Goal: Obtain resource: Download file/media

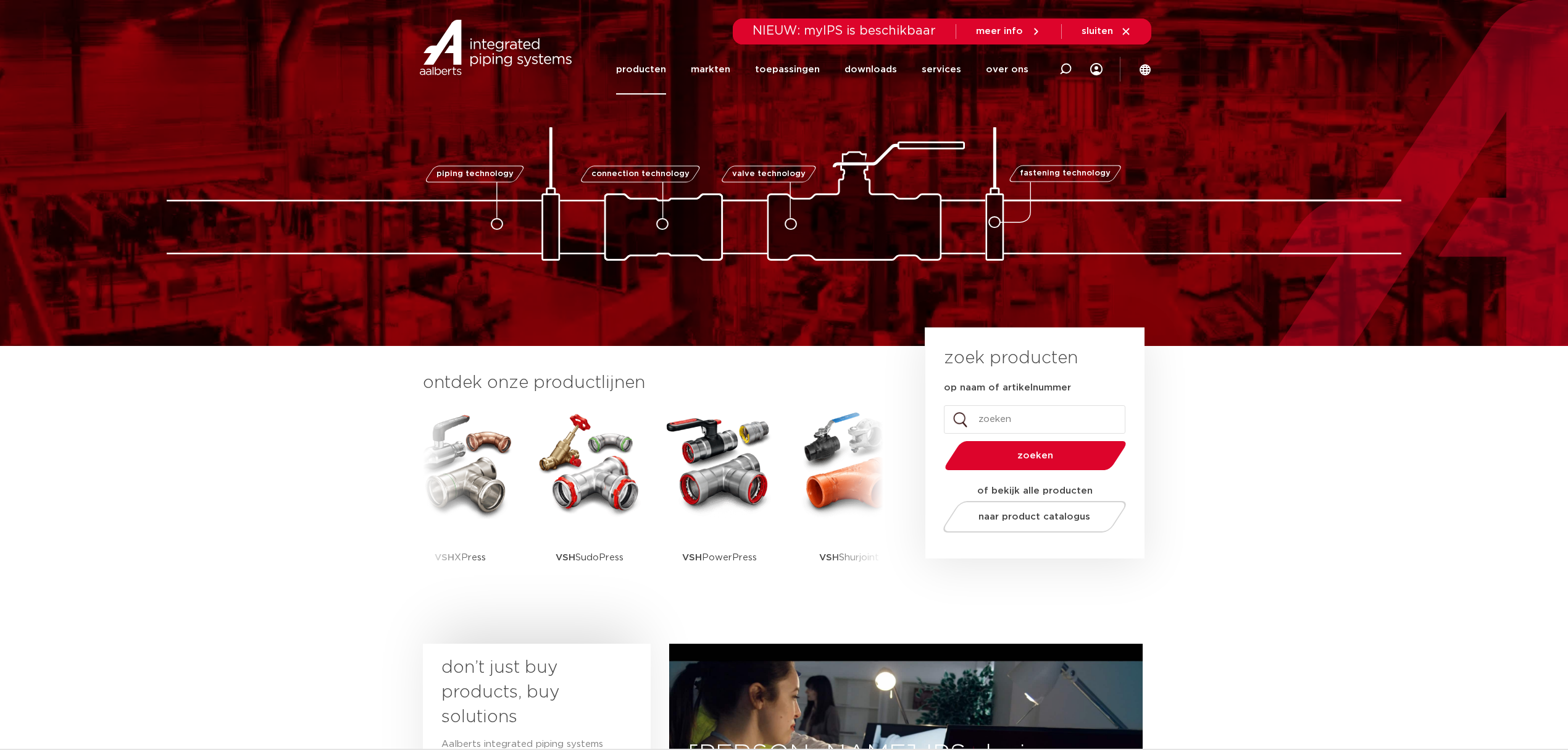
click at [638, 57] on link "producten" at bounding box center [641, 70] width 50 height 50
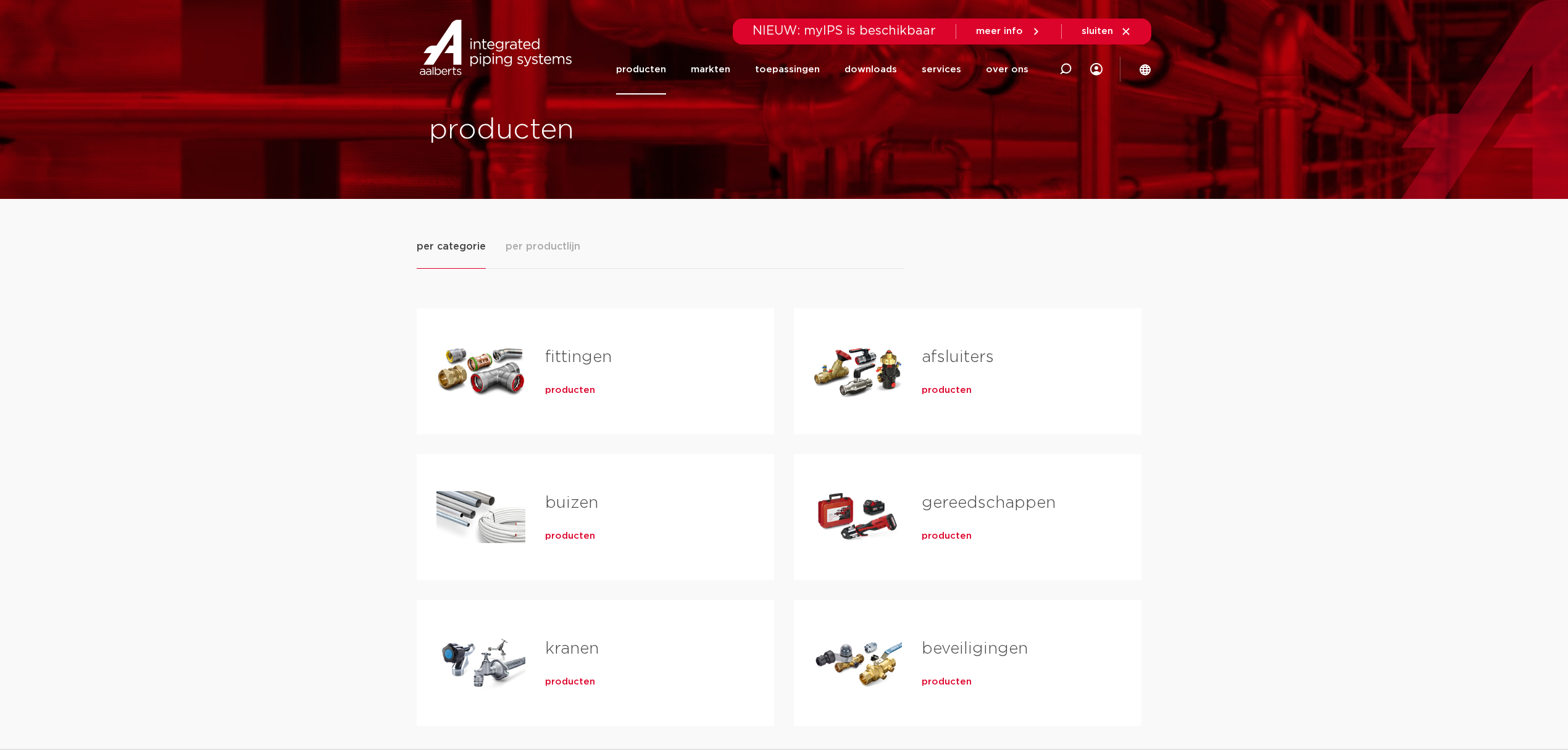
click at [562, 396] on span "producten" at bounding box center [570, 391] width 50 height 13
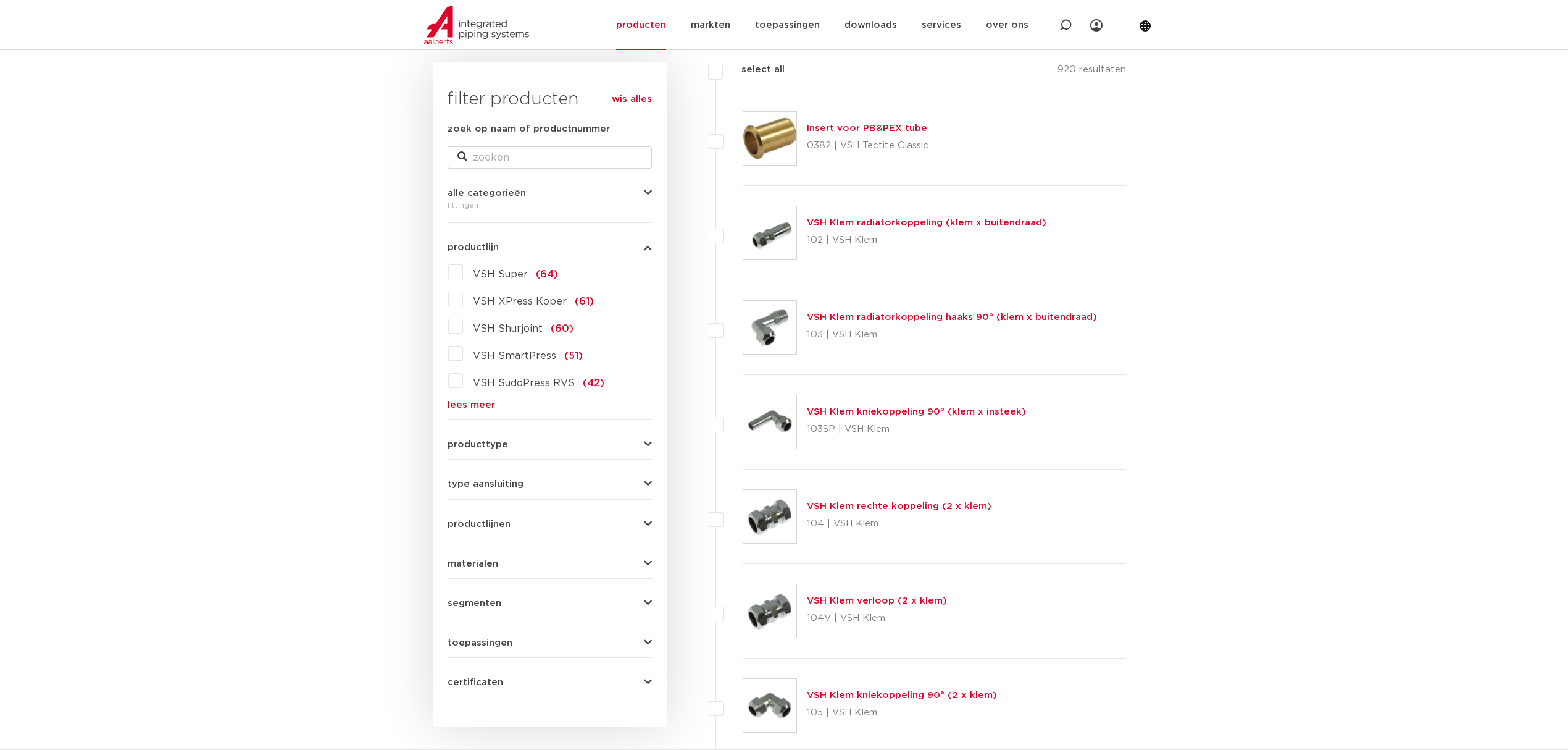
click at [467, 411] on form "zoek op naam of productnummer alle categorieën [GEOGRAPHIC_DATA] [GEOGRAPHIC_DA…" at bounding box center [550, 409] width 204 height 576
click at [477, 402] on link "lees meer" at bounding box center [550, 405] width 204 height 9
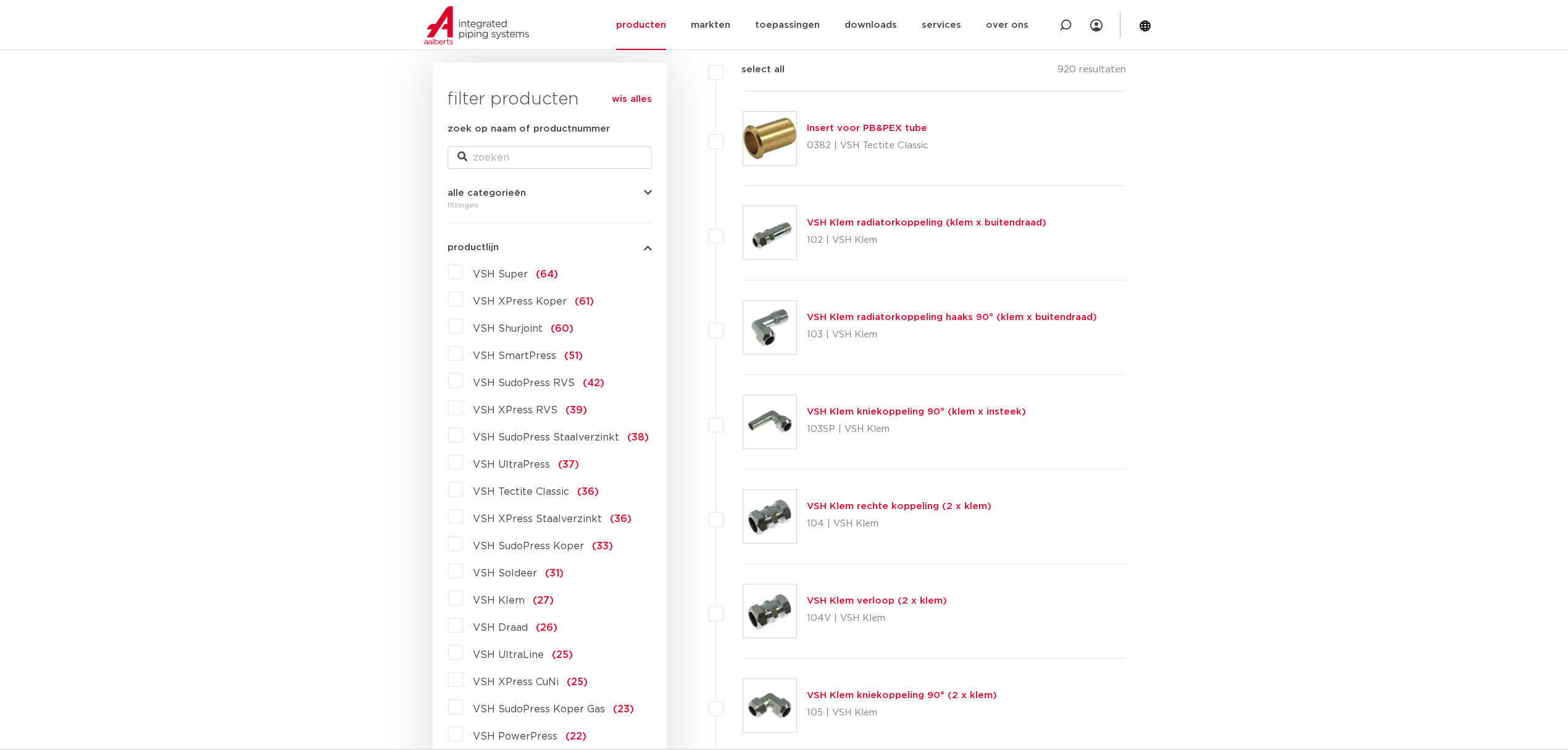
click at [463, 408] on label "VSH XPress RVS (39)" at bounding box center [525, 407] width 124 height 19
click at [0, 0] on input "VSH XPress RVS (39)" at bounding box center [0, 0] width 0 height 0
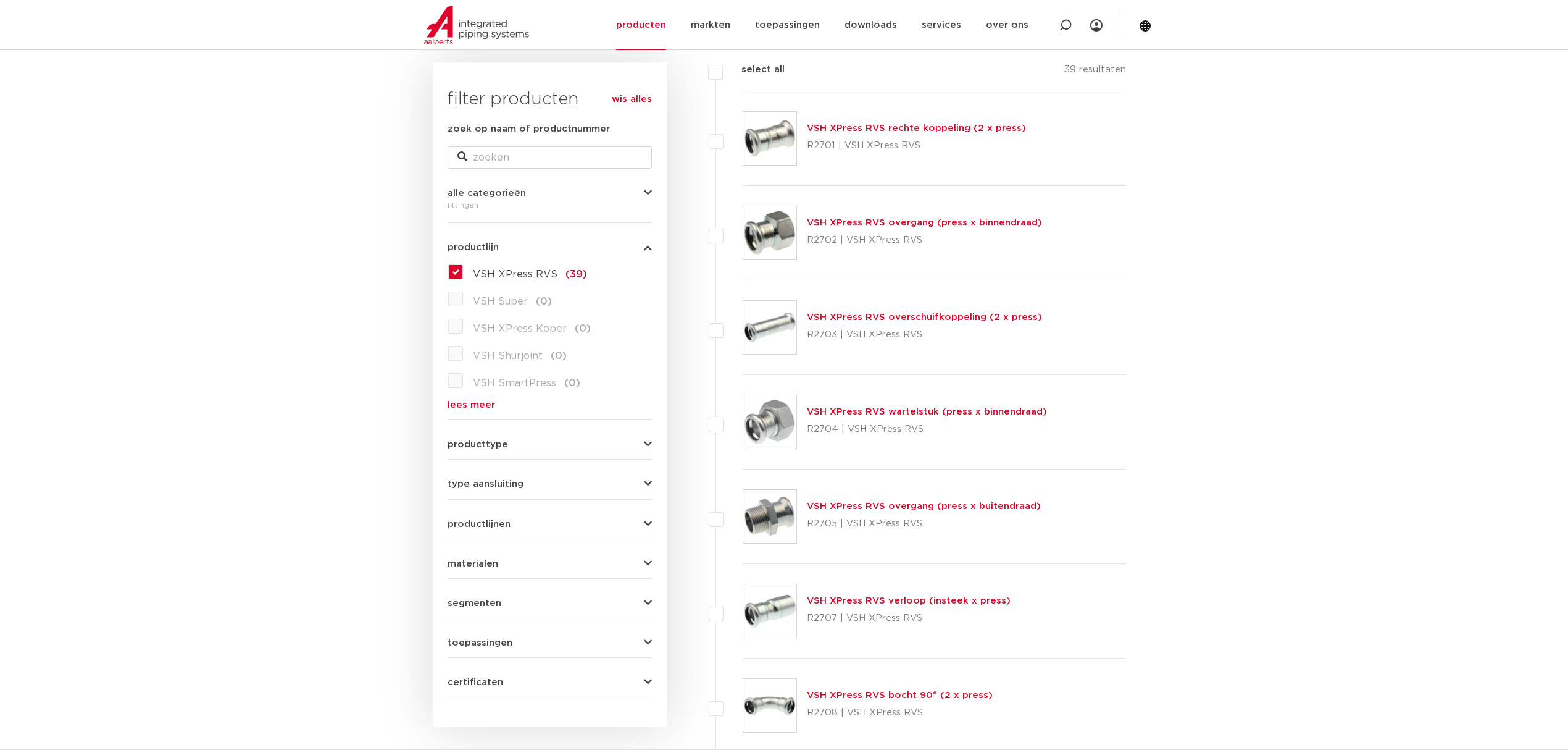
click at [749, 106] on div "VSH XPress RVS rechte koppeling (2 x press) R2701 | VSH XPress RVS" at bounding box center [934, 139] width 383 height 95
click at [754, 149] on img at bounding box center [770, 138] width 53 height 53
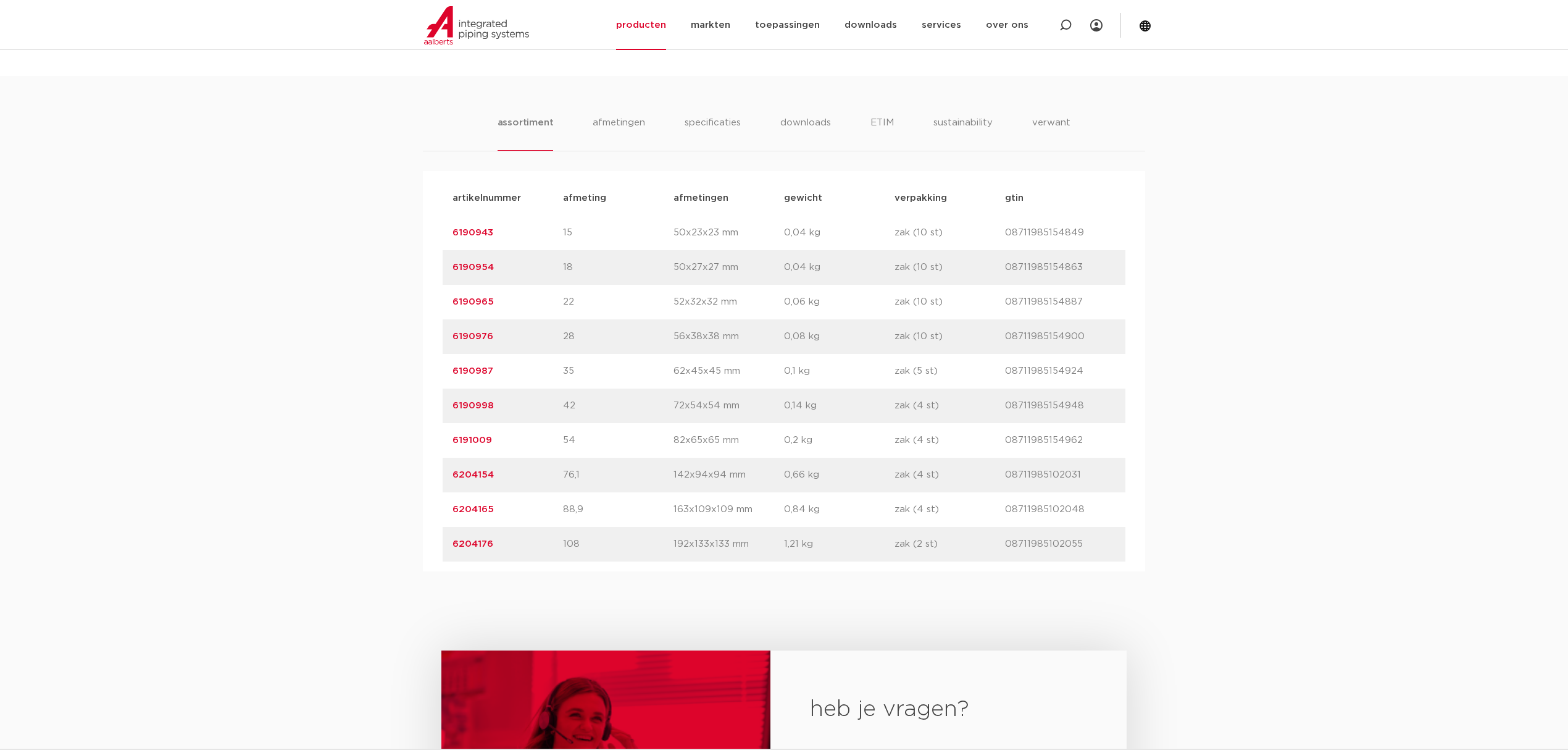
scroll to position [741, 0]
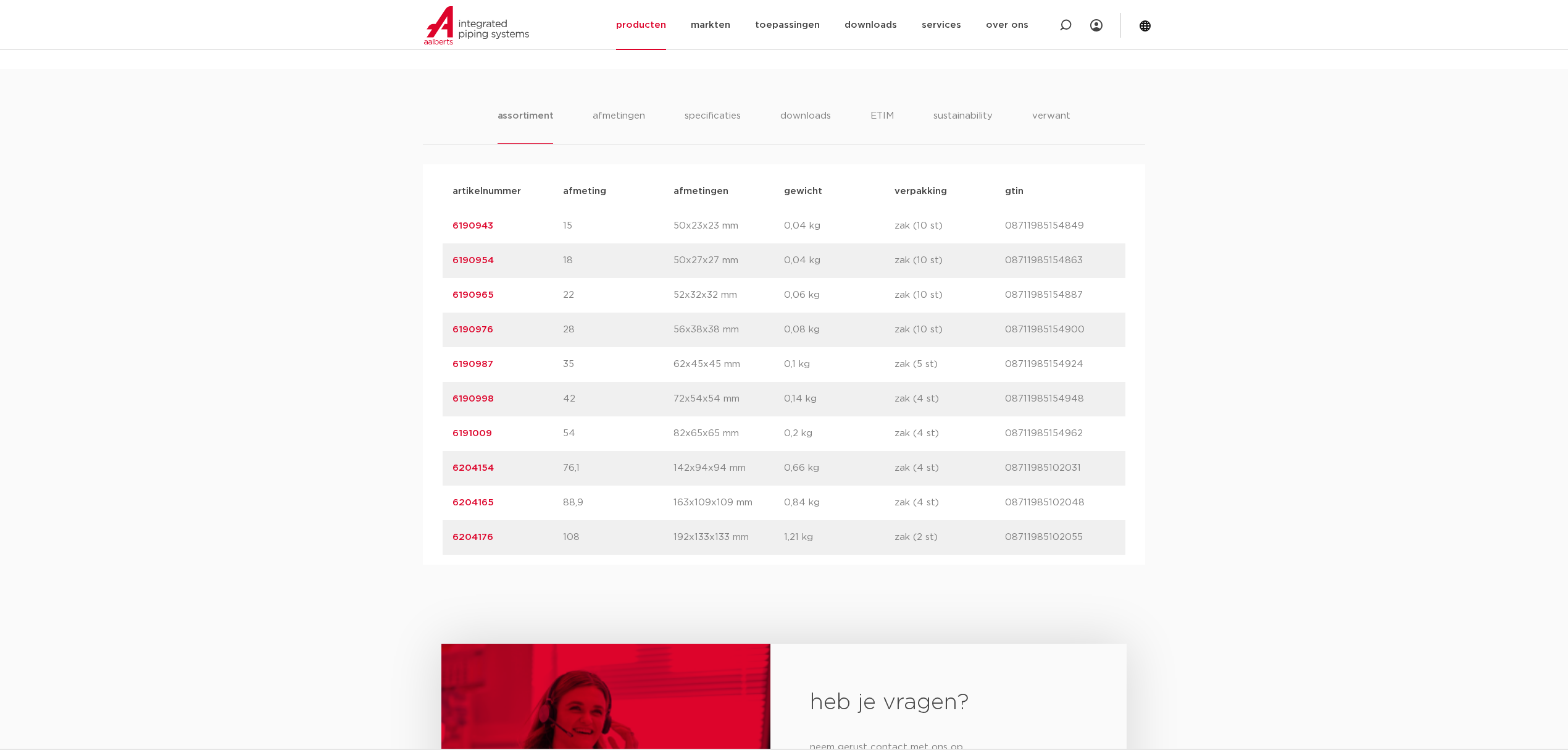
drag, startPoint x: 475, startPoint y: 362, endPoint x: 402, endPoint y: 359, distance: 73.1
click at [398, 359] on div "assortiment afmetingen specificaties downloads ETIM sustainability verwant asso…" at bounding box center [784, 317] width 1568 height 496
copy link "6190987"
click at [467, 359] on link "6190987" at bounding box center [472, 364] width 41 height 9
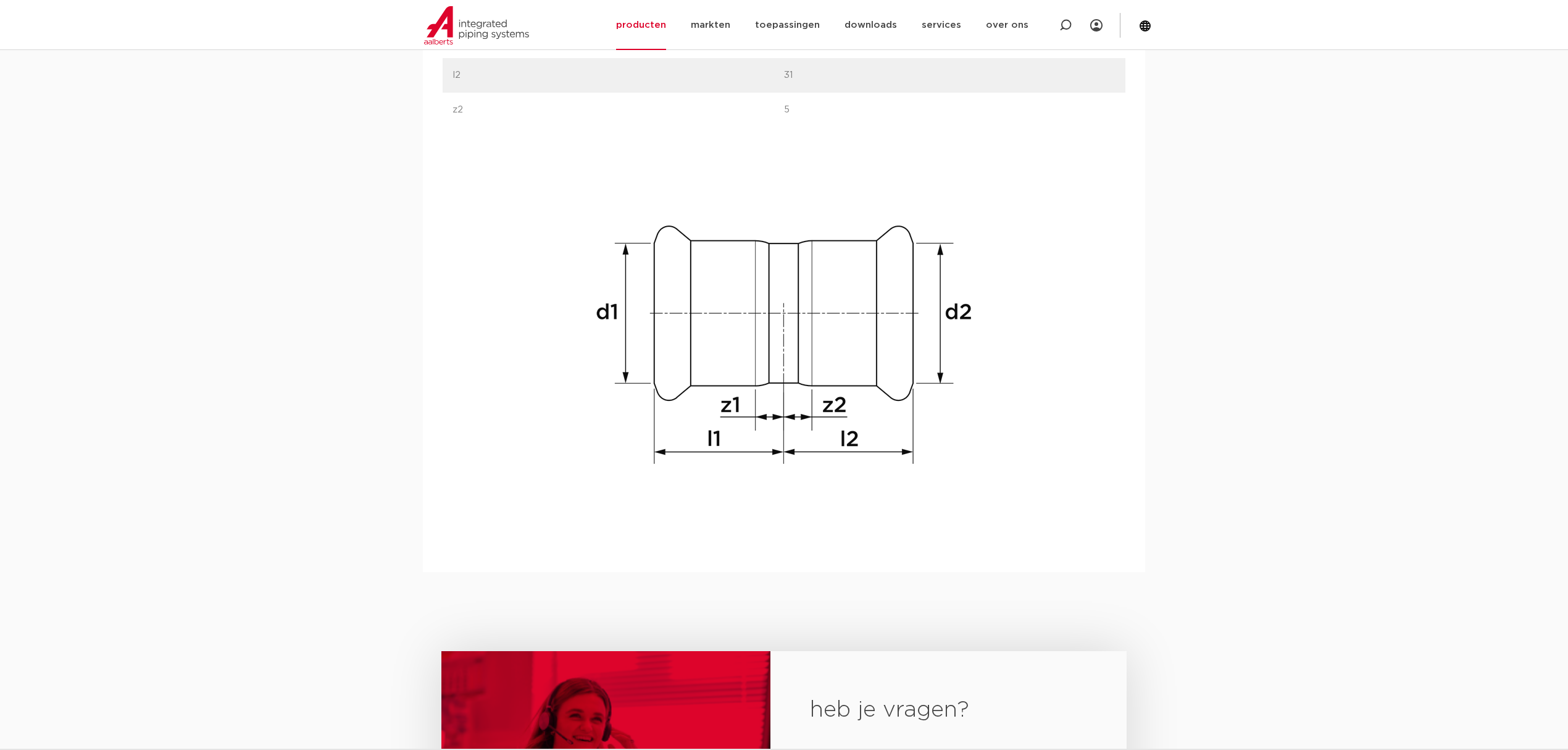
scroll to position [1070, 0]
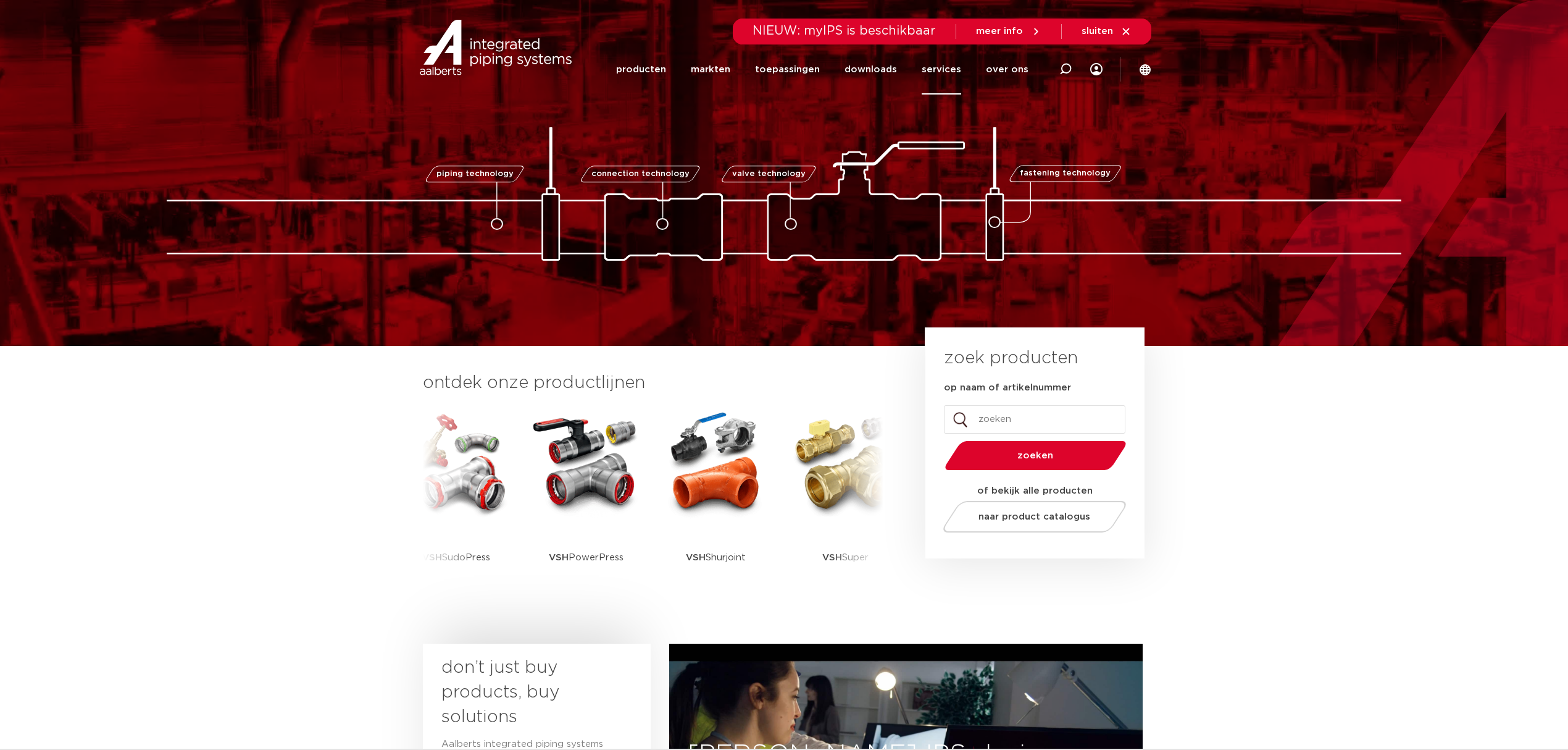
click at [927, 64] on link "services" at bounding box center [941, 70] width 40 height 50
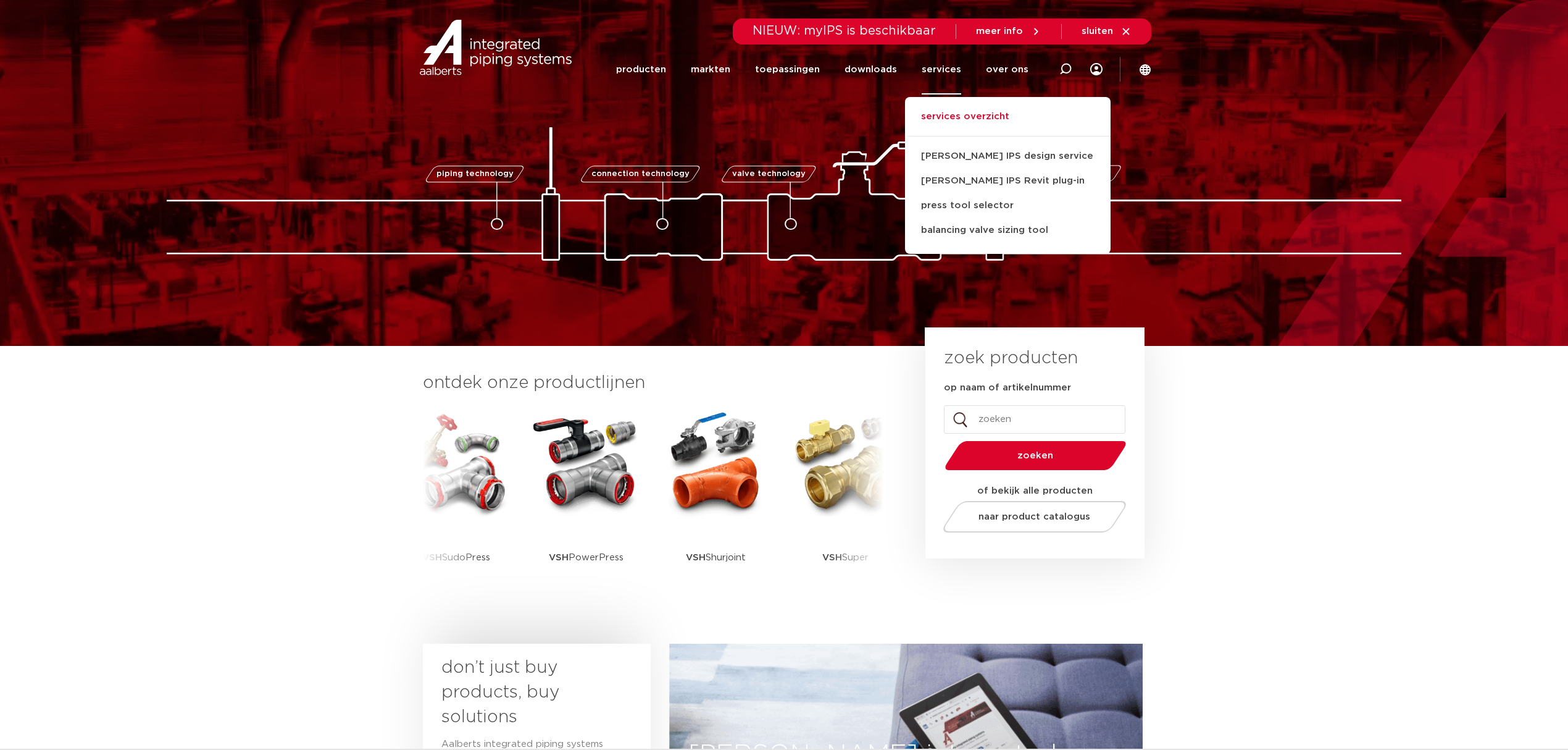
click at [990, 124] on link "services overzicht" at bounding box center [1008, 122] width 206 height 27
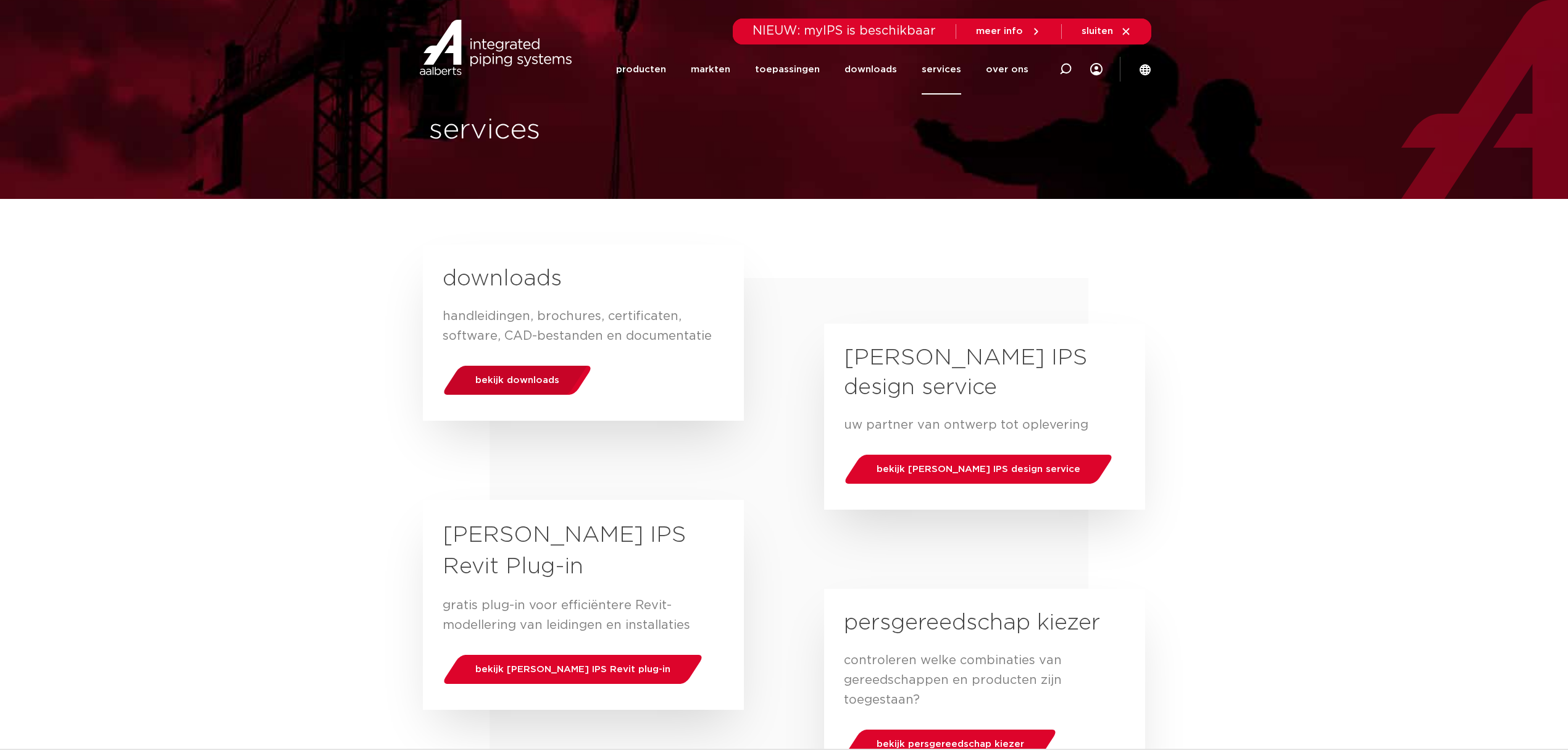
click at [554, 370] on div "bekijk downloads" at bounding box center [517, 380] width 158 height 31
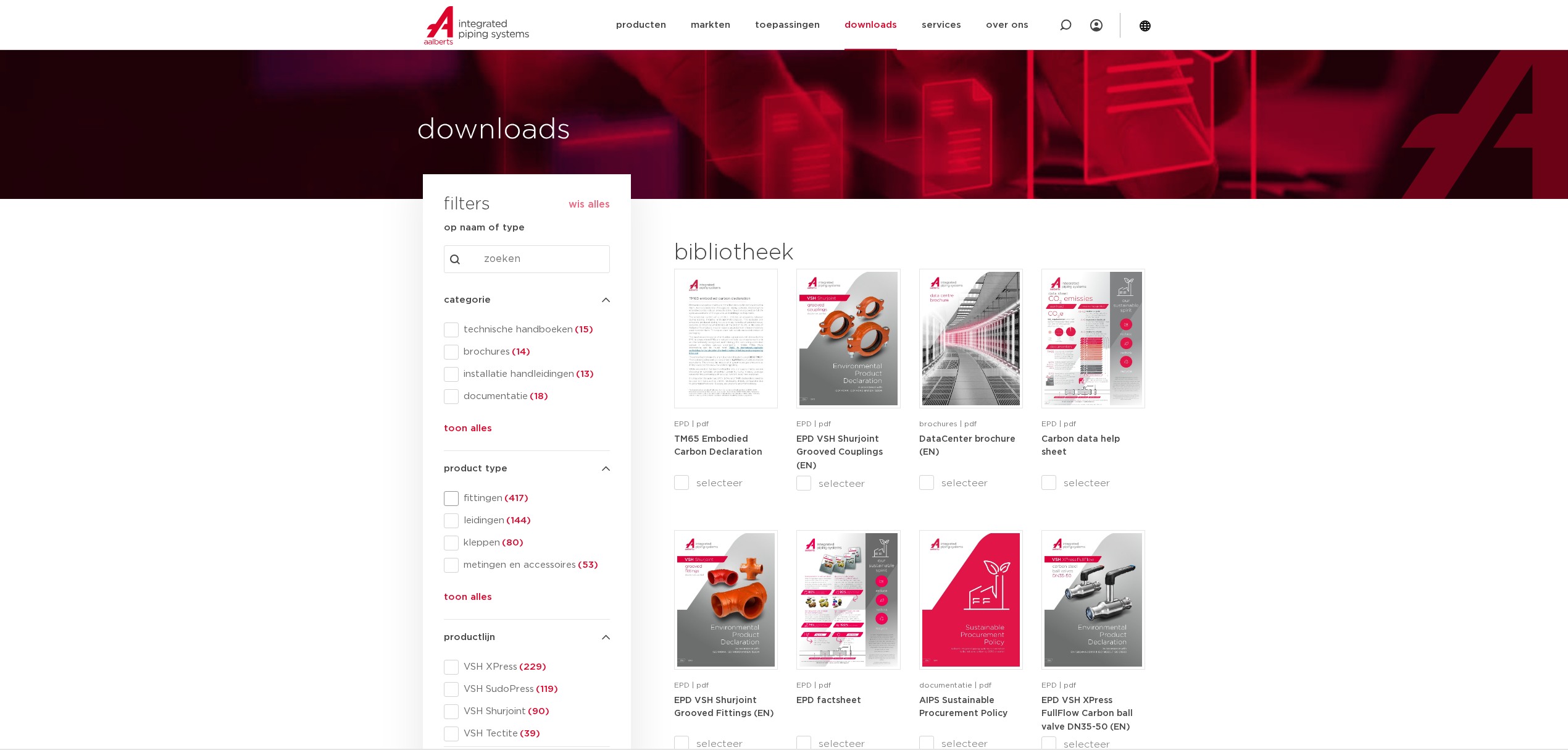
scroll to position [82, 0]
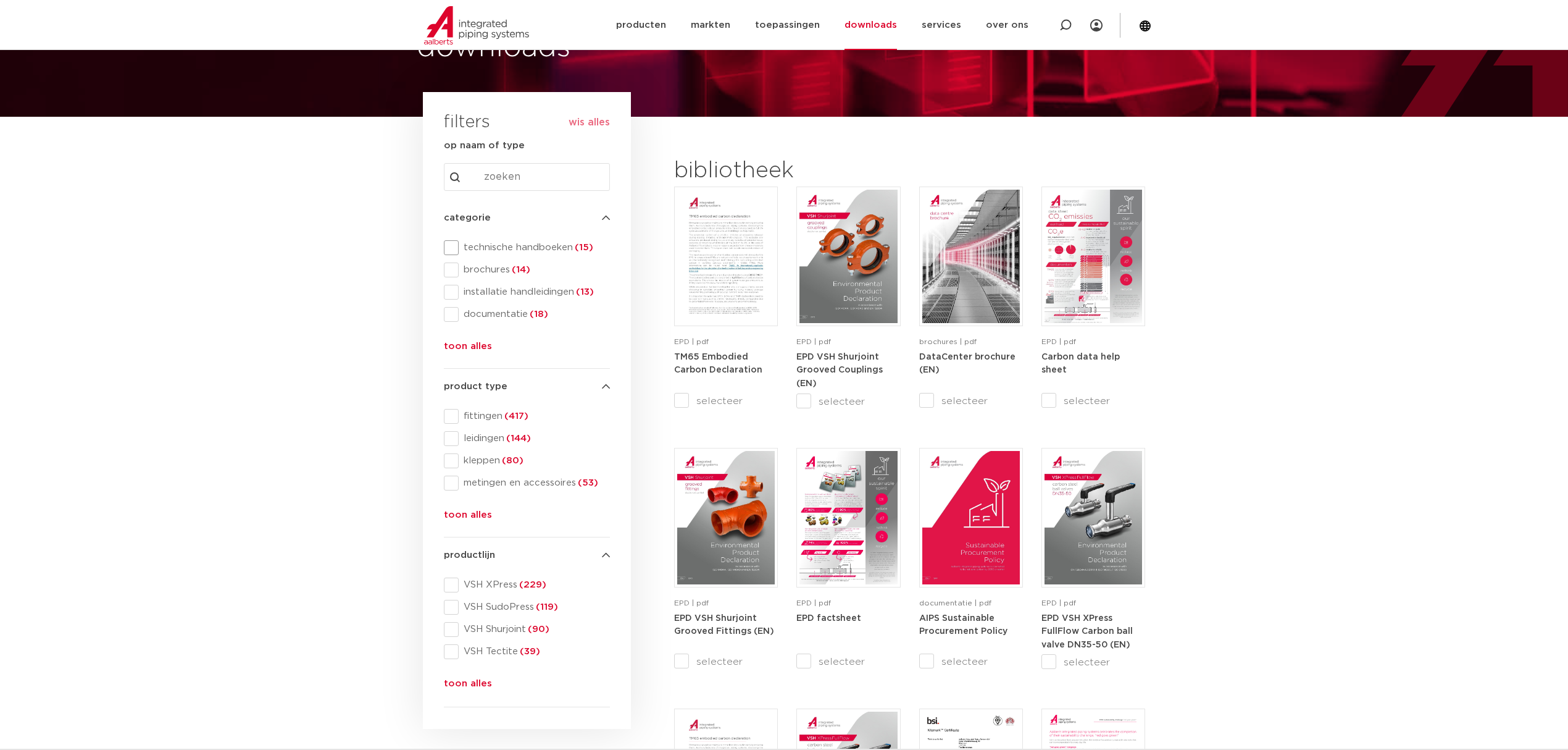
click at [572, 252] on span "technische handboeken (15)" at bounding box center [534, 247] width 151 height 13
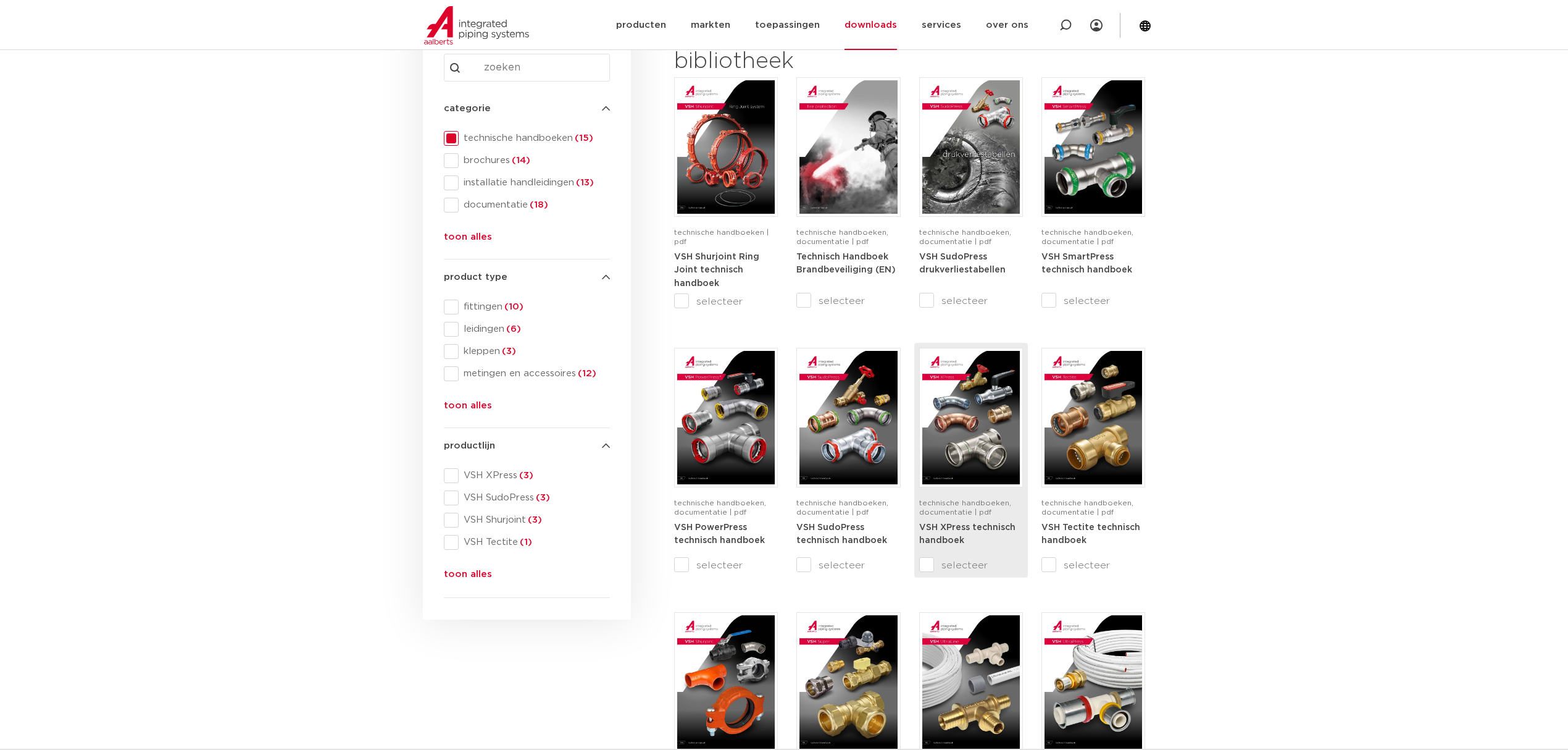
scroll to position [411, 0]
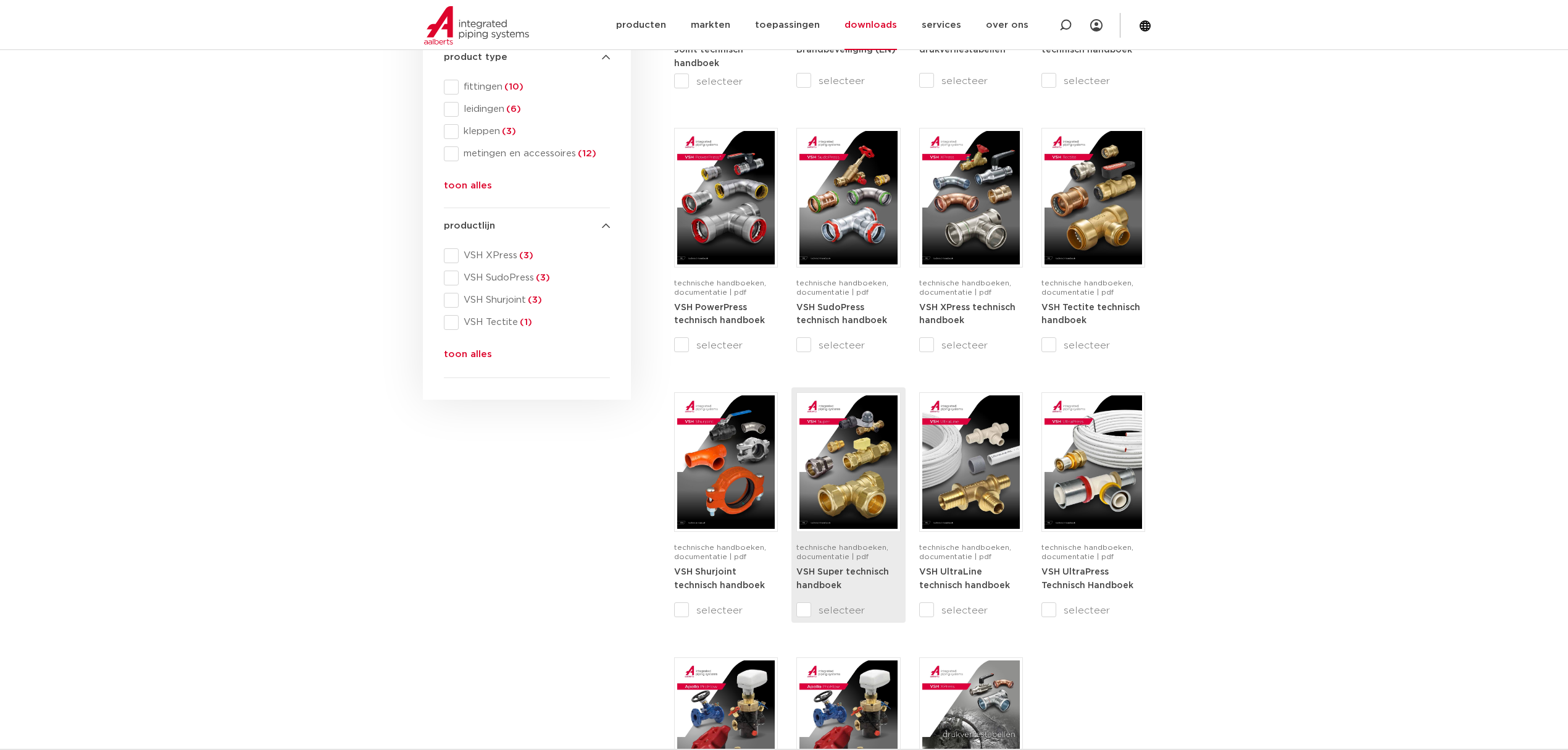
click at [867, 434] on img at bounding box center [848, 462] width 97 height 133
click at [1063, 23] on icon at bounding box center [1066, 26] width 13 height 13
paste input "verloopstuk"
type input "verloopstuk"
click button "Zoeken" at bounding box center [0, 0] width 0 height 0
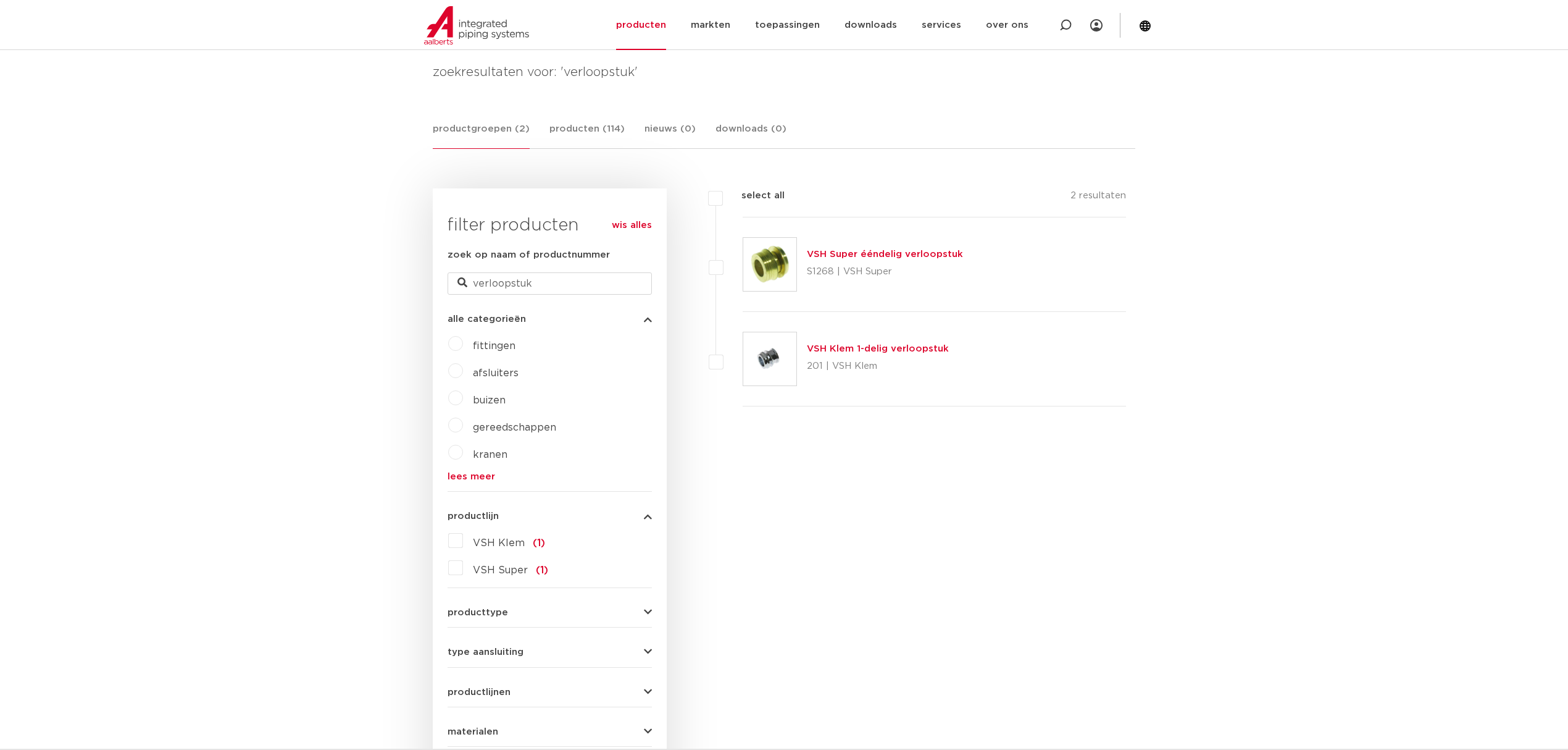
click at [835, 265] on p "S1268 | VSH Super" at bounding box center [884, 272] width 156 height 19
click at [864, 250] on link "VSH Super ééndelig verloopstuk" at bounding box center [884, 254] width 156 height 9
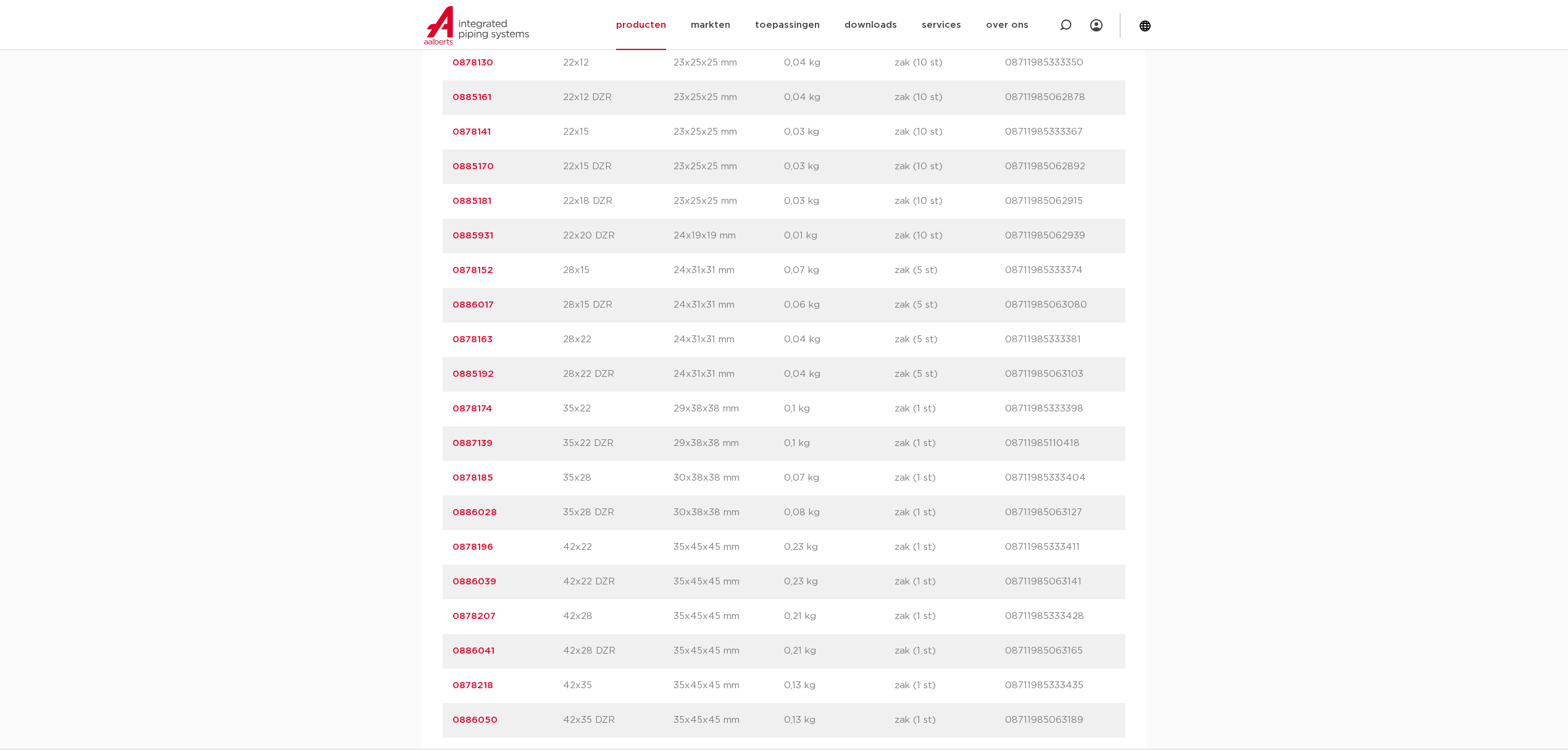
scroll to position [1893, 0]
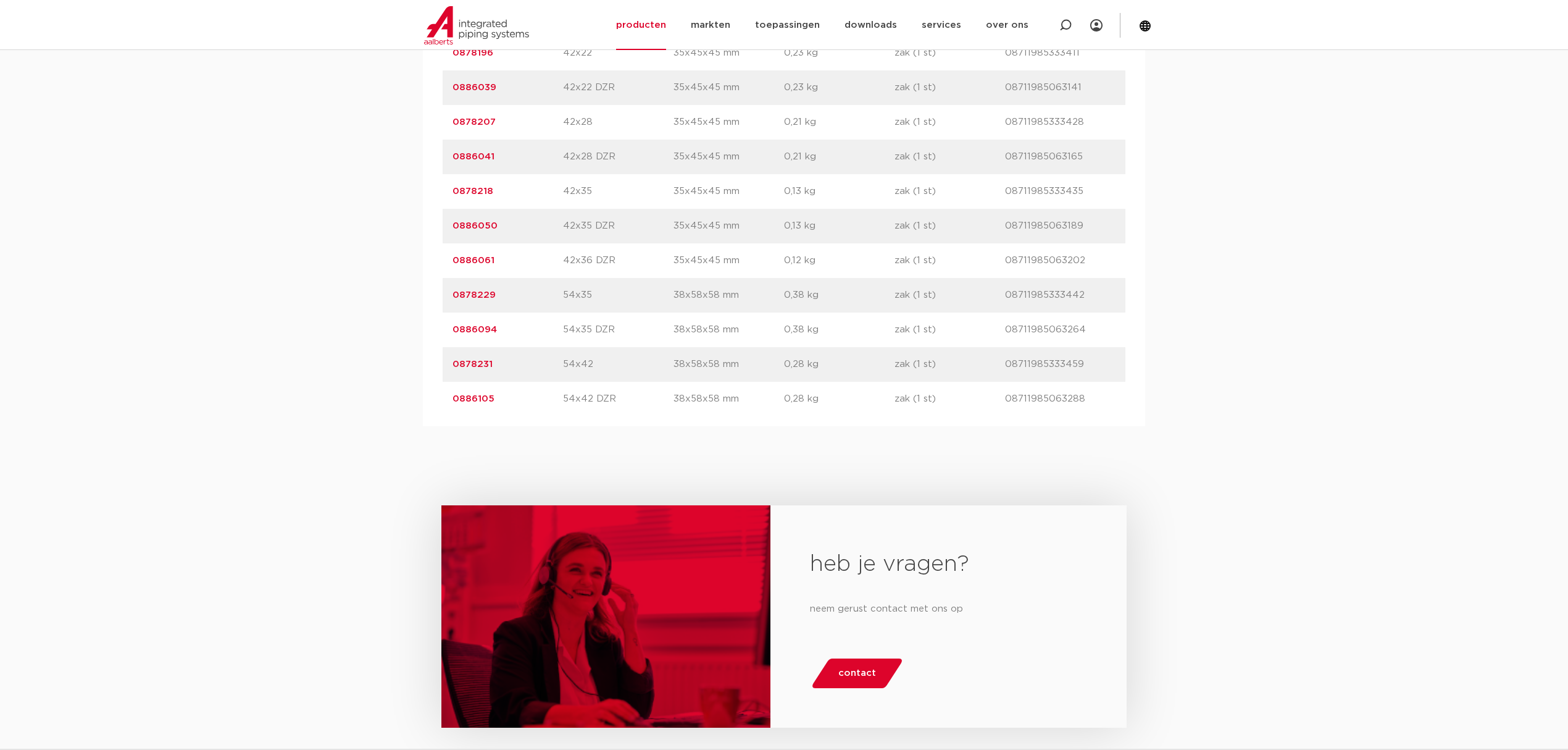
drag, startPoint x: 522, startPoint y: 407, endPoint x: 448, endPoint y: 411, distance: 74.1
click at [448, 411] on div "artikelnummer 0886105 afmeting 54x42 DZR afmetingen 38x58x58 mm gewicht 0,28 kg…" at bounding box center [784, 399] width 683 height 35
click at [507, 385] on div "artikelnummer 0886105 afmeting 54x42 DZR afmetingen 38x58x58 mm gewicht 0,28 kg…" at bounding box center [784, 399] width 683 height 35
drag, startPoint x: 507, startPoint y: 372, endPoint x: 456, endPoint y: 375, distance: 51.1
click at [456, 375] on div "artikelnummer 0878231 afmeting 54x42 afmetingen 38x58x58 mm gewicht 0,28 kg ver…" at bounding box center [784, 364] width 683 height 35
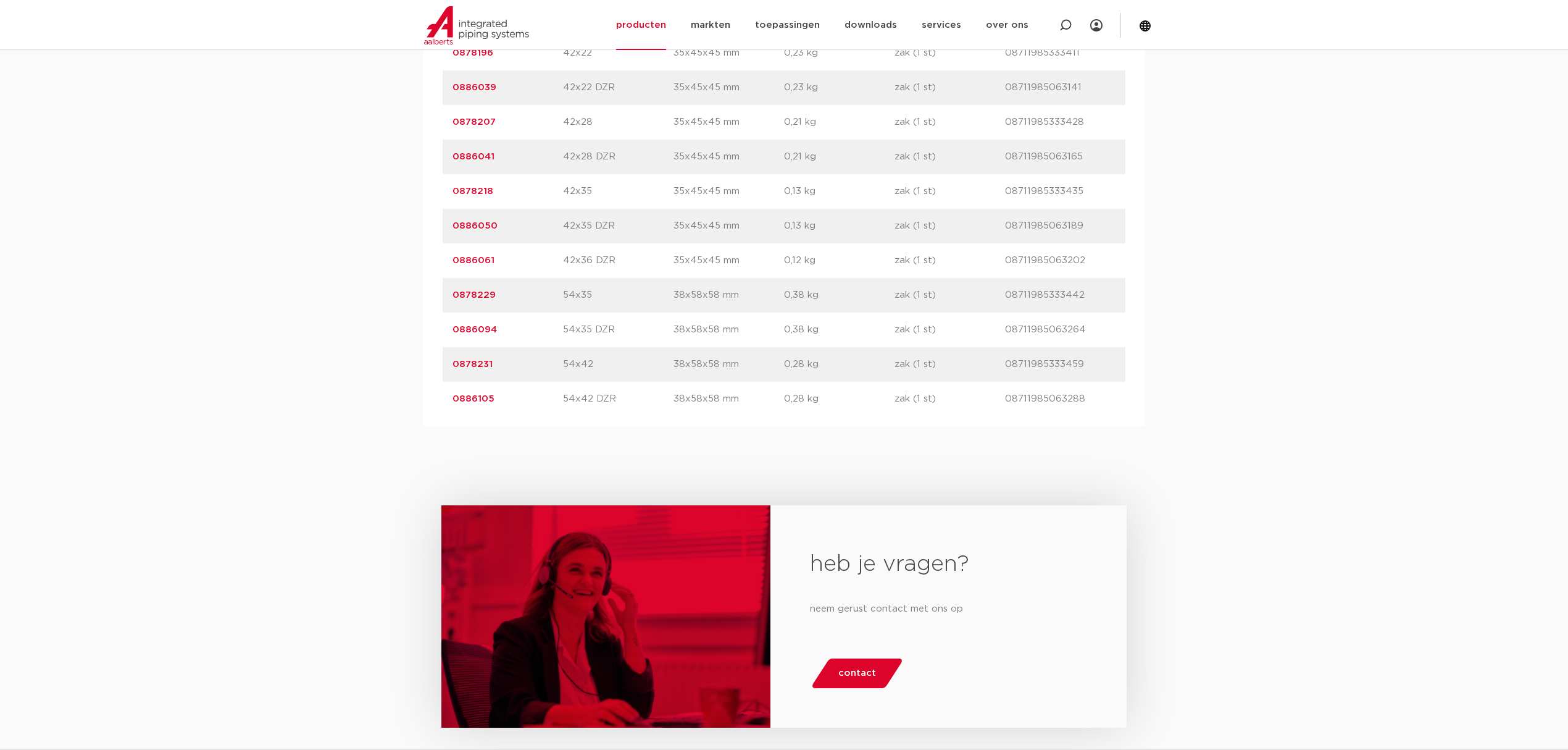
click at [509, 368] on p "0878231" at bounding box center [507, 364] width 110 height 15
drag, startPoint x: 518, startPoint y: 366, endPoint x: 438, endPoint y: 367, distance: 80.0
copy link "0878231"
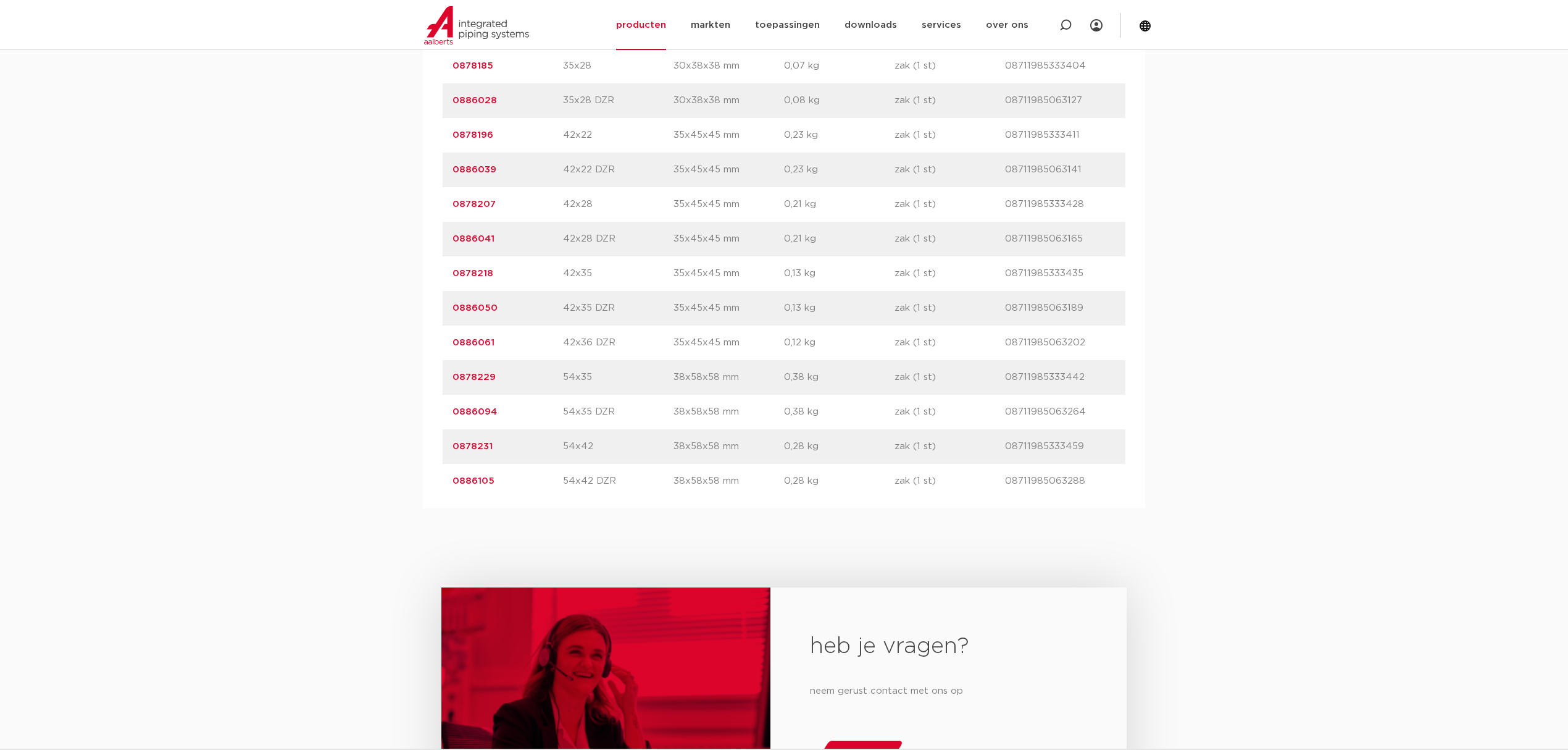
click at [514, 382] on p "0878229" at bounding box center [507, 377] width 110 height 15
drag, startPoint x: 514, startPoint y: 382, endPoint x: 553, endPoint y: 380, distance: 39.1
click at [521, 382] on p "0878229" at bounding box center [507, 377] width 110 height 15
drag, startPoint x: 520, startPoint y: 378, endPoint x: 438, endPoint y: 377, distance: 82.0
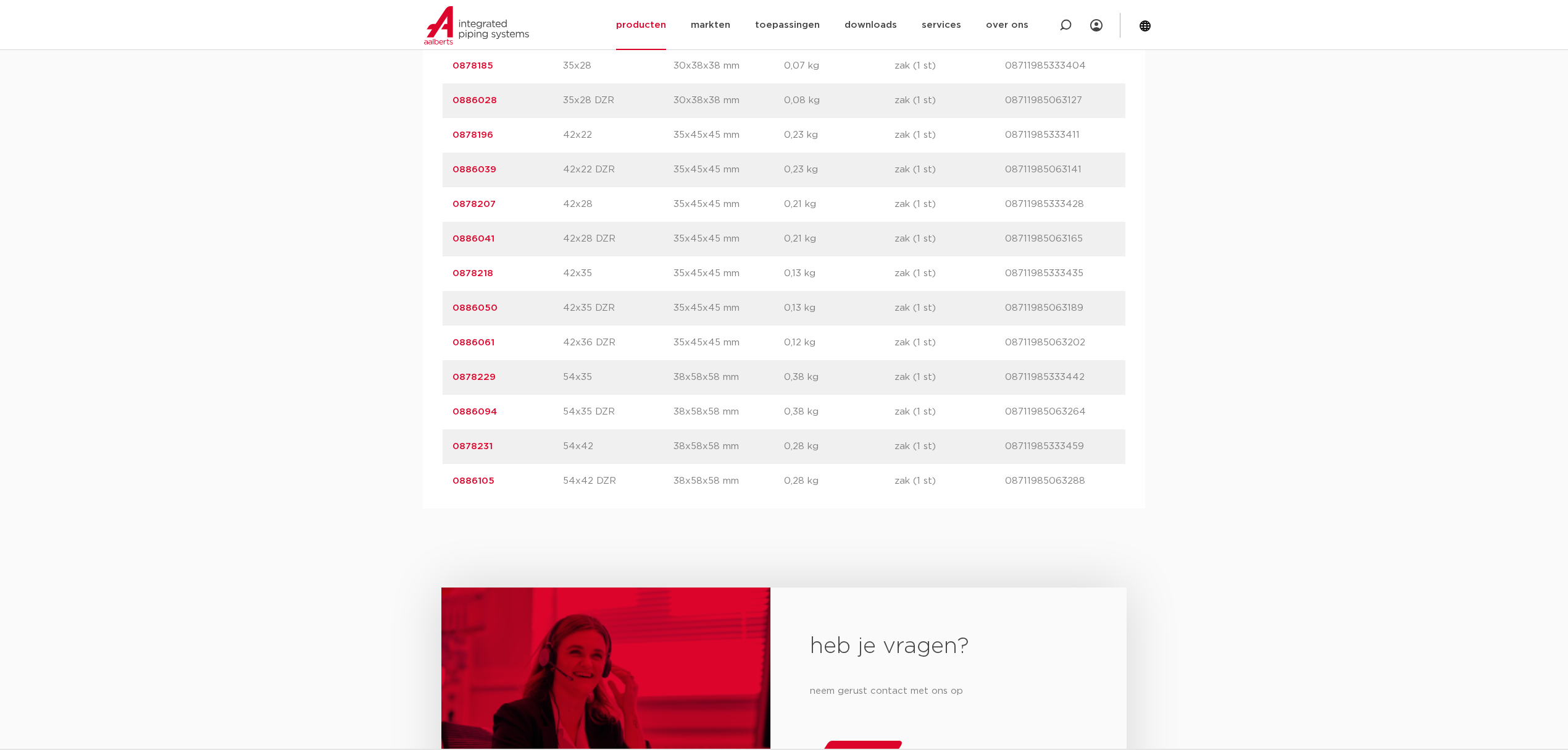
copy link "0878229"
click at [477, 382] on link "0878229" at bounding box center [474, 377] width 43 height 9
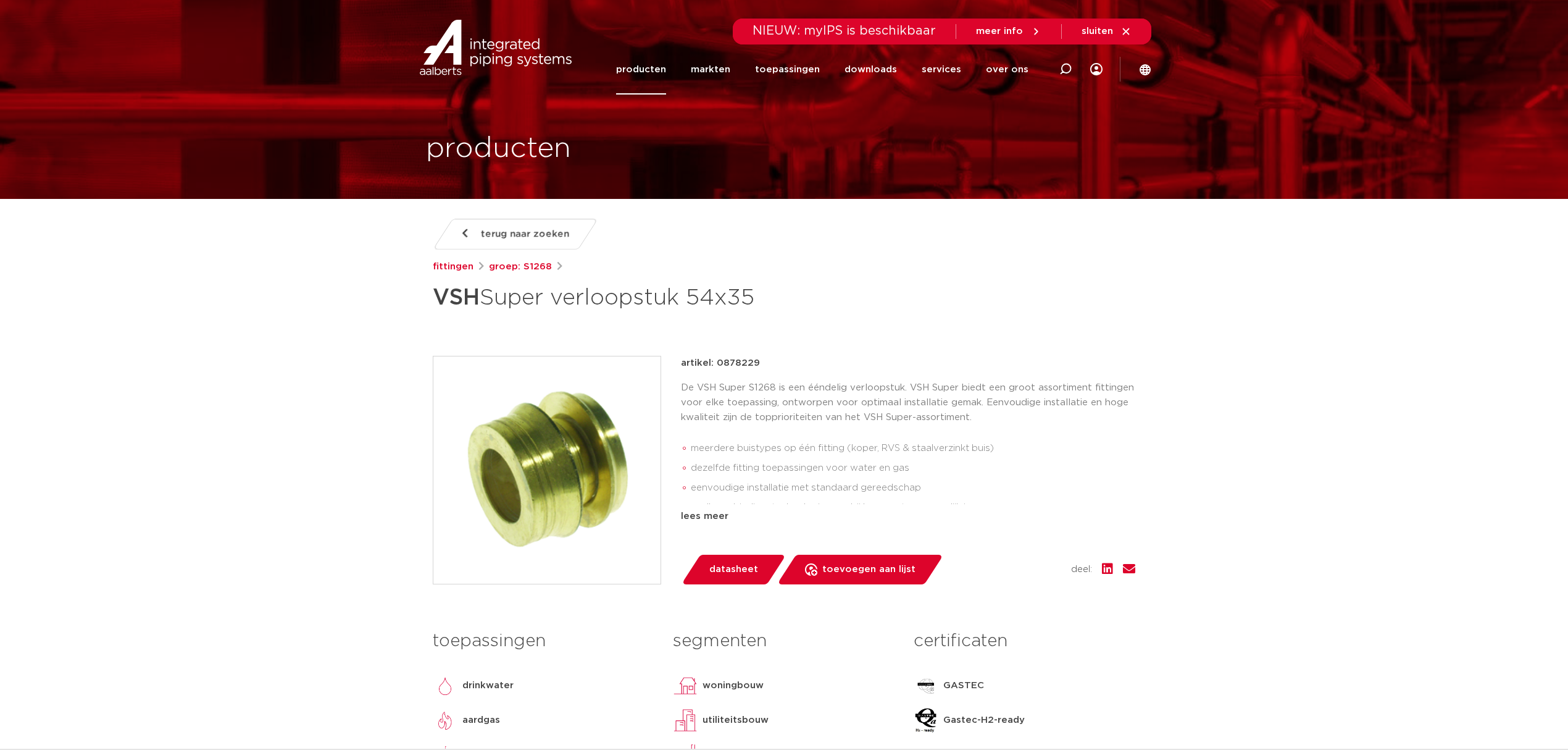
drag, startPoint x: 812, startPoint y: 309, endPoint x: 261, endPoint y: 294, distance: 551.2
copy h1 "VSH Super verloopstuk 54x35"
click at [946, 483] on li "eenvoudige installatie met standaard gereedschap" at bounding box center [913, 488] width 445 height 19
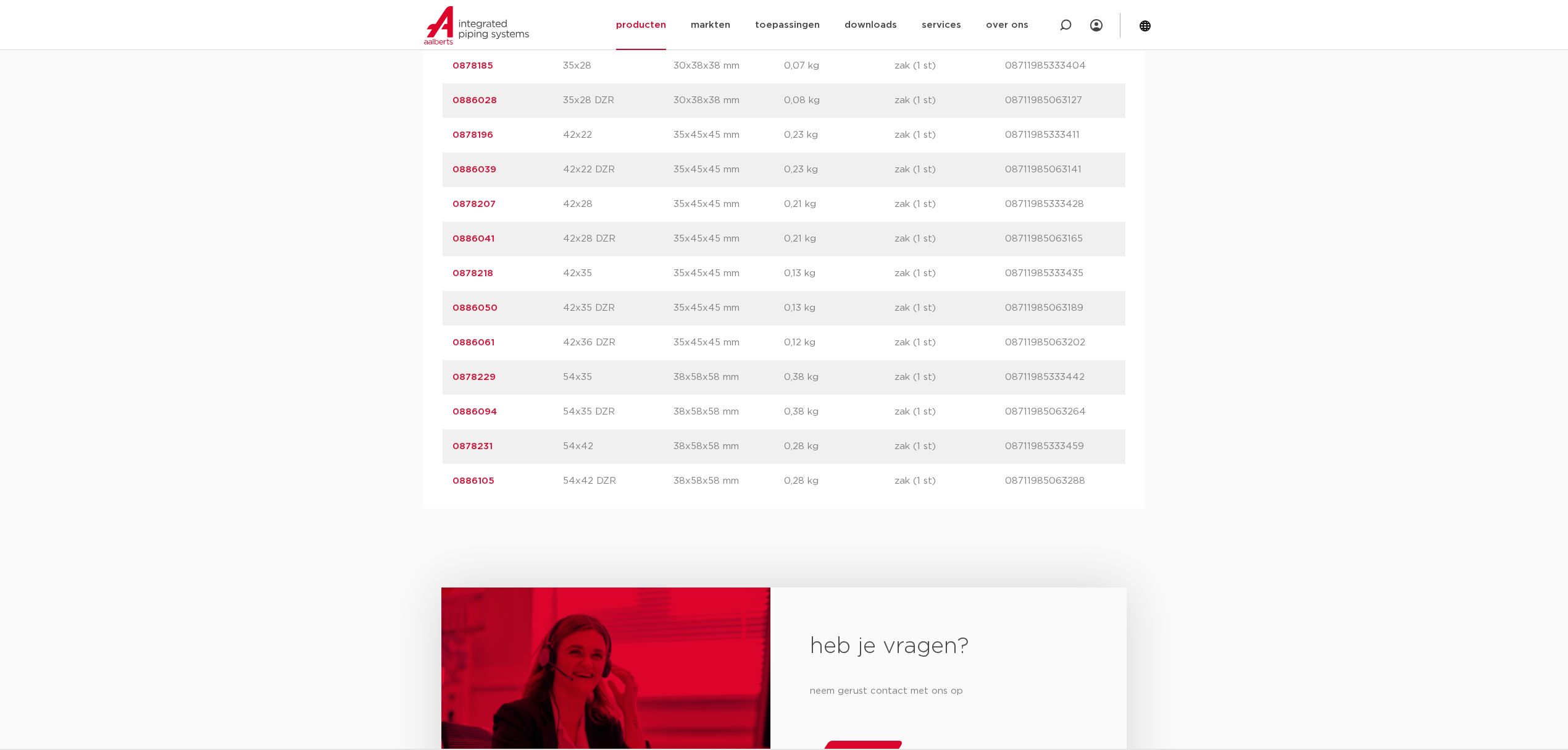
click at [467, 451] on link "0878231" at bounding box center [472, 446] width 40 height 9
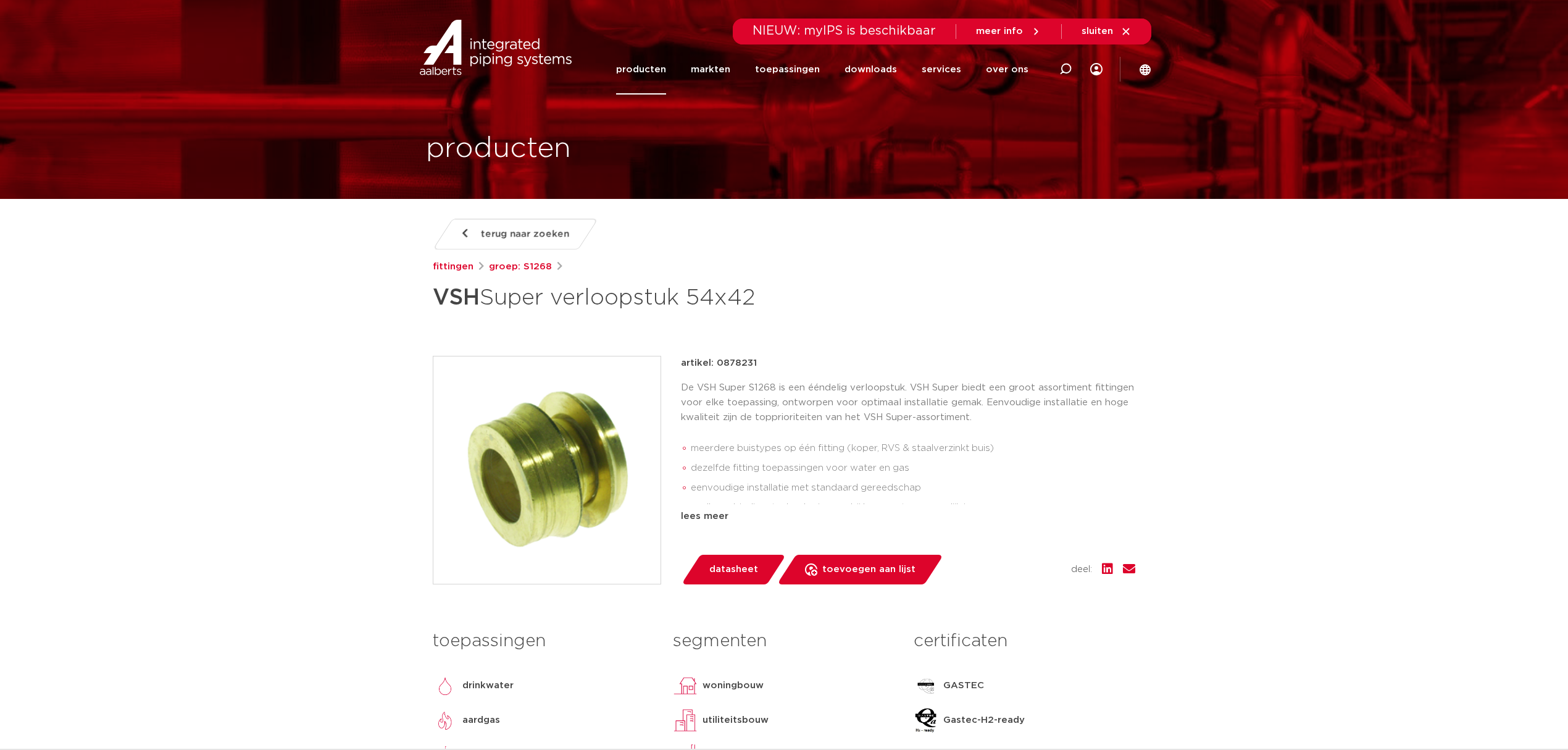
drag, startPoint x: 791, startPoint y: 297, endPoint x: 211, endPoint y: 300, distance: 580.0
copy h1 "VSH Super verloopstuk 54x42"
click at [1068, 78] on div at bounding box center [1066, 69] width 13 height 50
paste input "0866635"
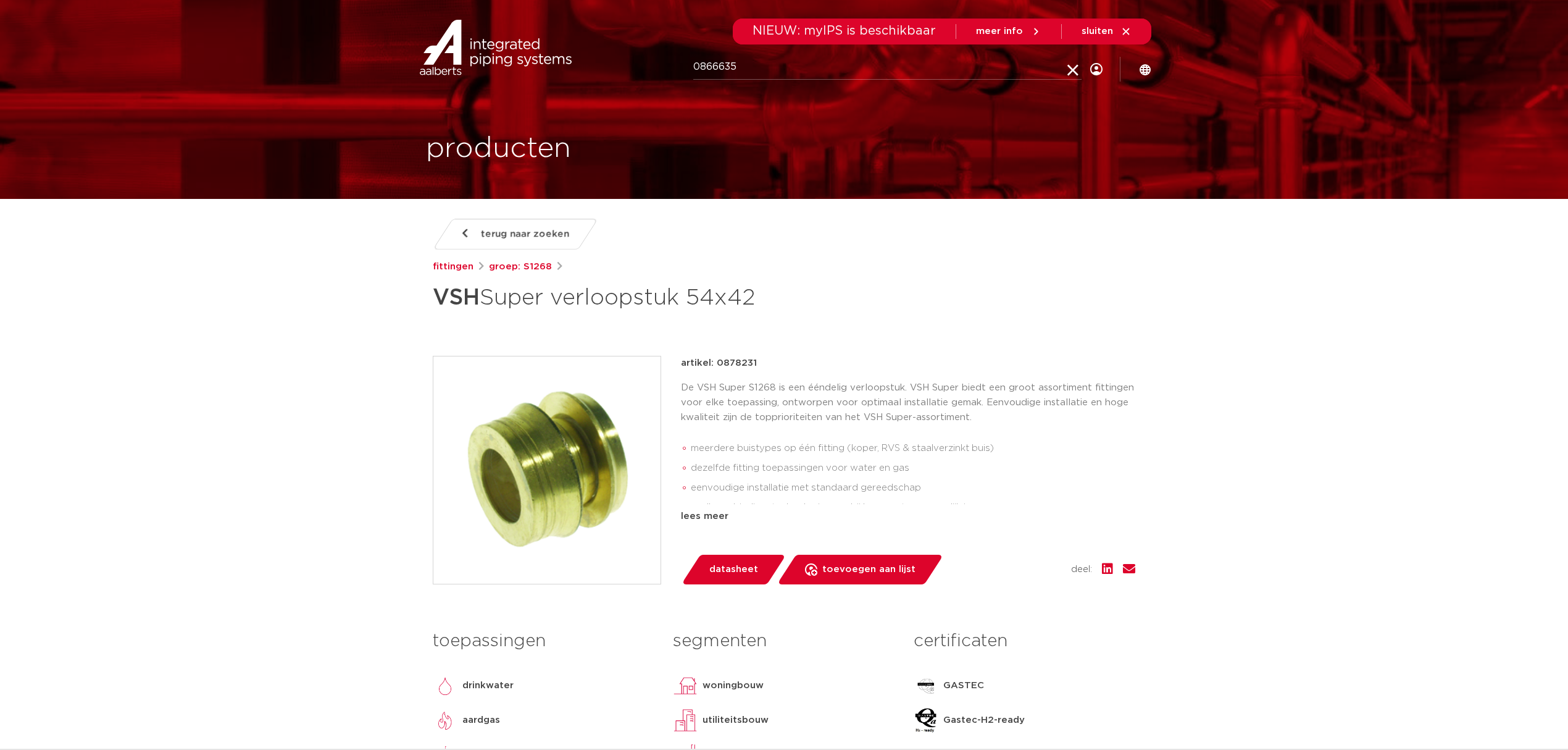
type input "0866635"
click button "Zoeken" at bounding box center [0, 0] width 0 height 0
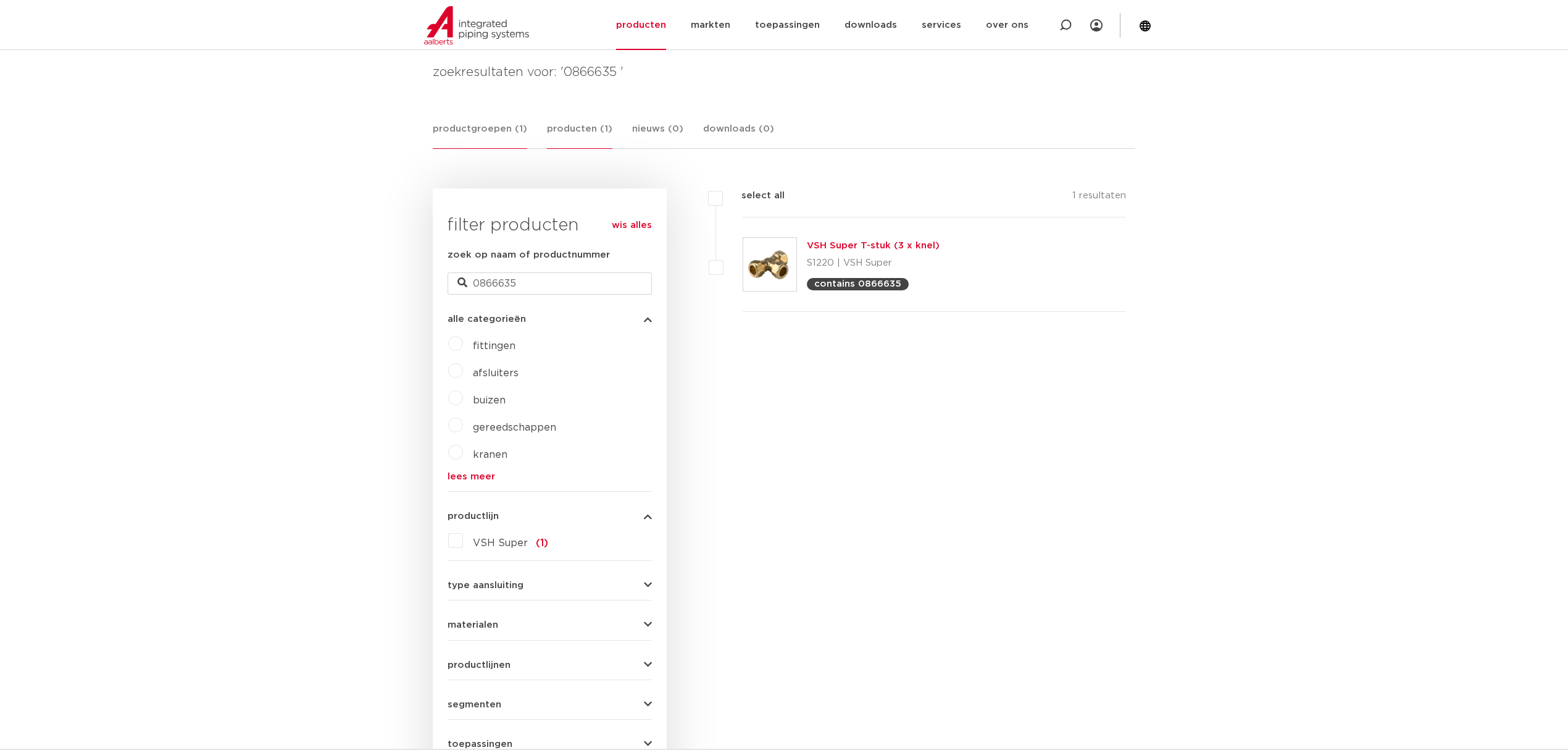
click at [594, 122] on link "producten (1)" at bounding box center [579, 135] width 65 height 27
drag, startPoint x: 1044, startPoint y: 297, endPoint x: 877, endPoint y: 283, distance: 167.6
click at [873, 283] on div "VSH Super T-stuk FFF 54 DZR 0866635" at bounding box center [934, 295] width 383 height 95
click at [956, 278] on div "VSH Super T-stuk FFF 54 DZR 0866635" at bounding box center [934, 295] width 383 height 95
drag, startPoint x: 984, startPoint y: 277, endPoint x: 805, endPoint y: 282, distance: 179.1
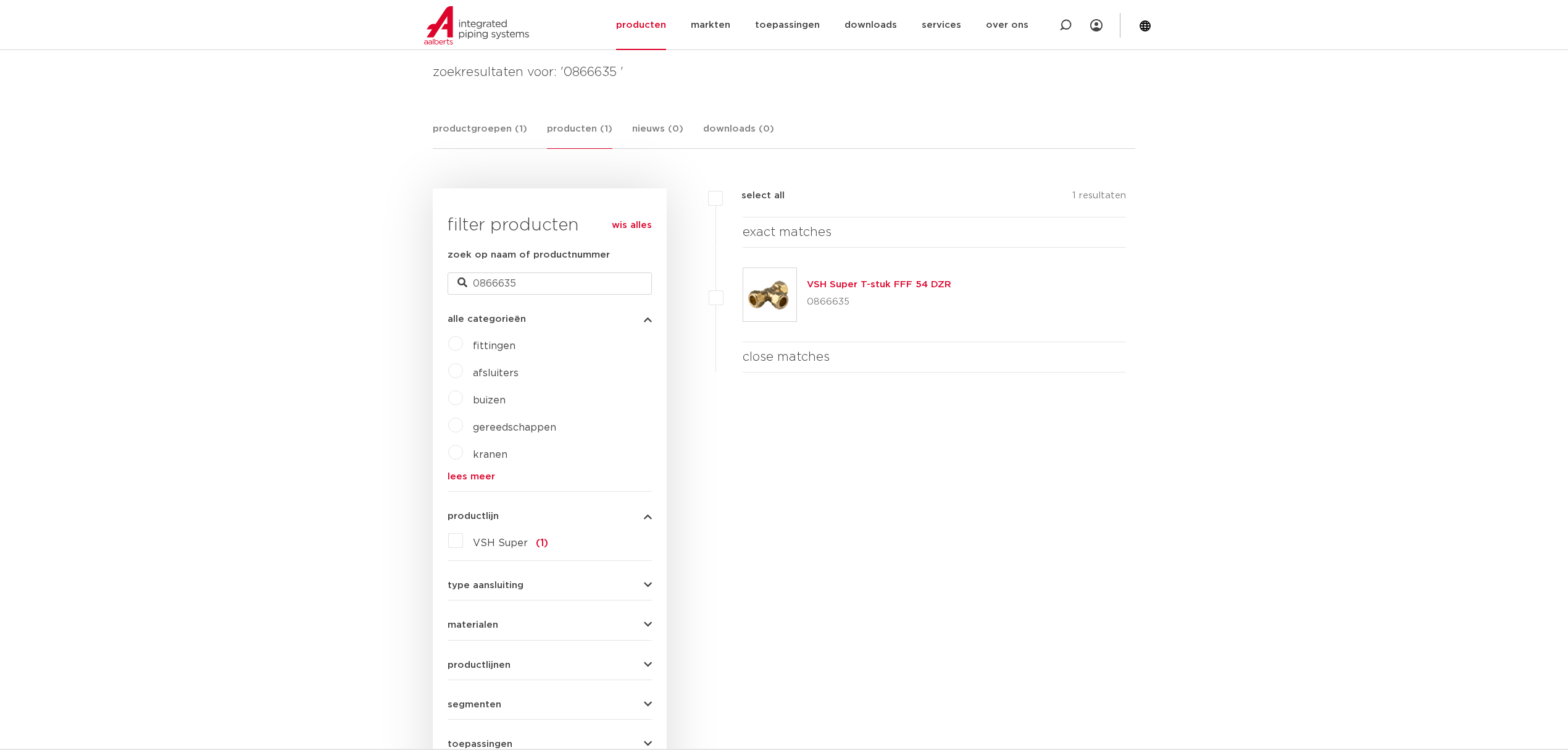
click at [805, 282] on div "VSH Super T-stuk FFF 54 DZR 0866635" at bounding box center [934, 295] width 383 height 95
copy link "VSH Super T-stuk FFF 54 DZR"
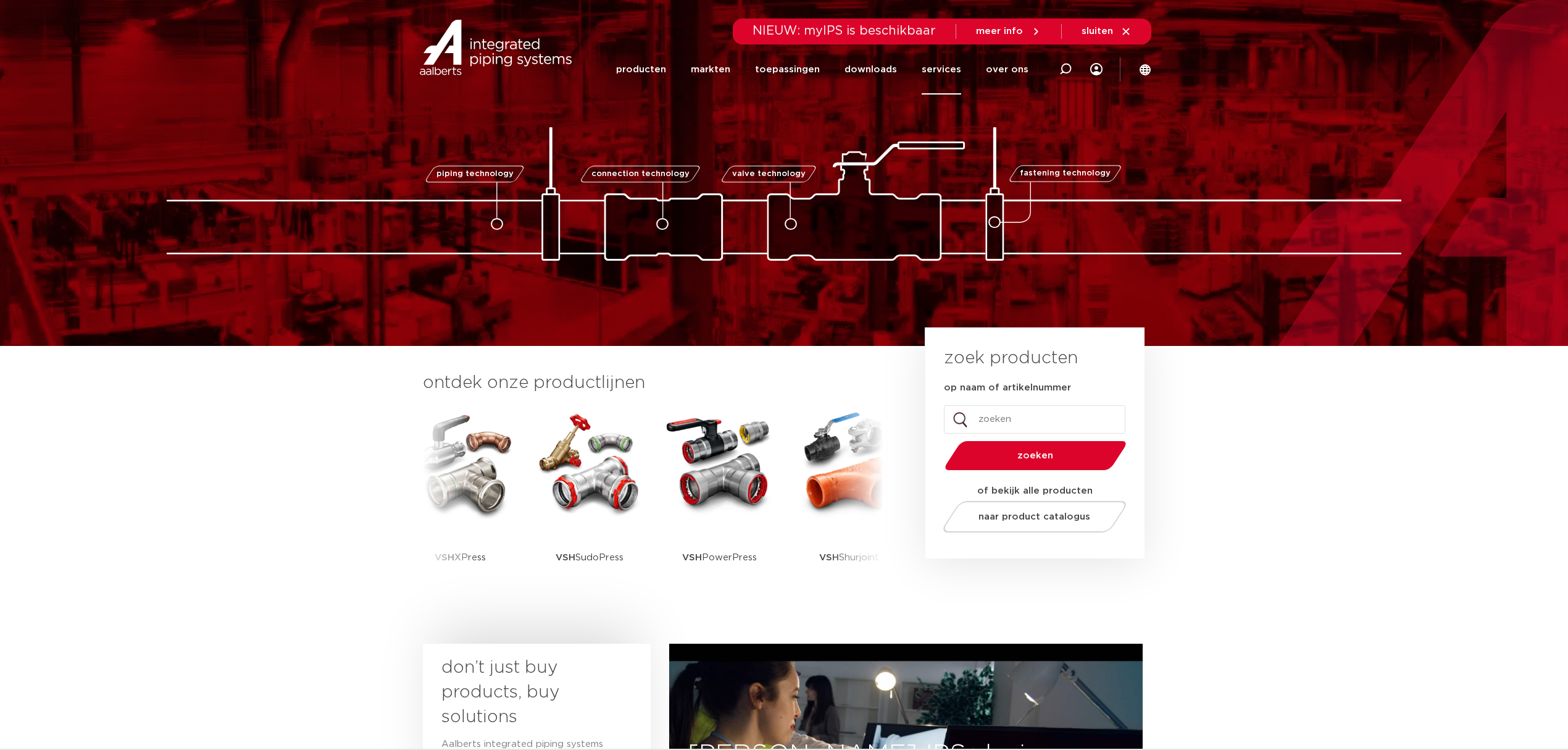
click at [949, 65] on link "services" at bounding box center [941, 70] width 40 height 50
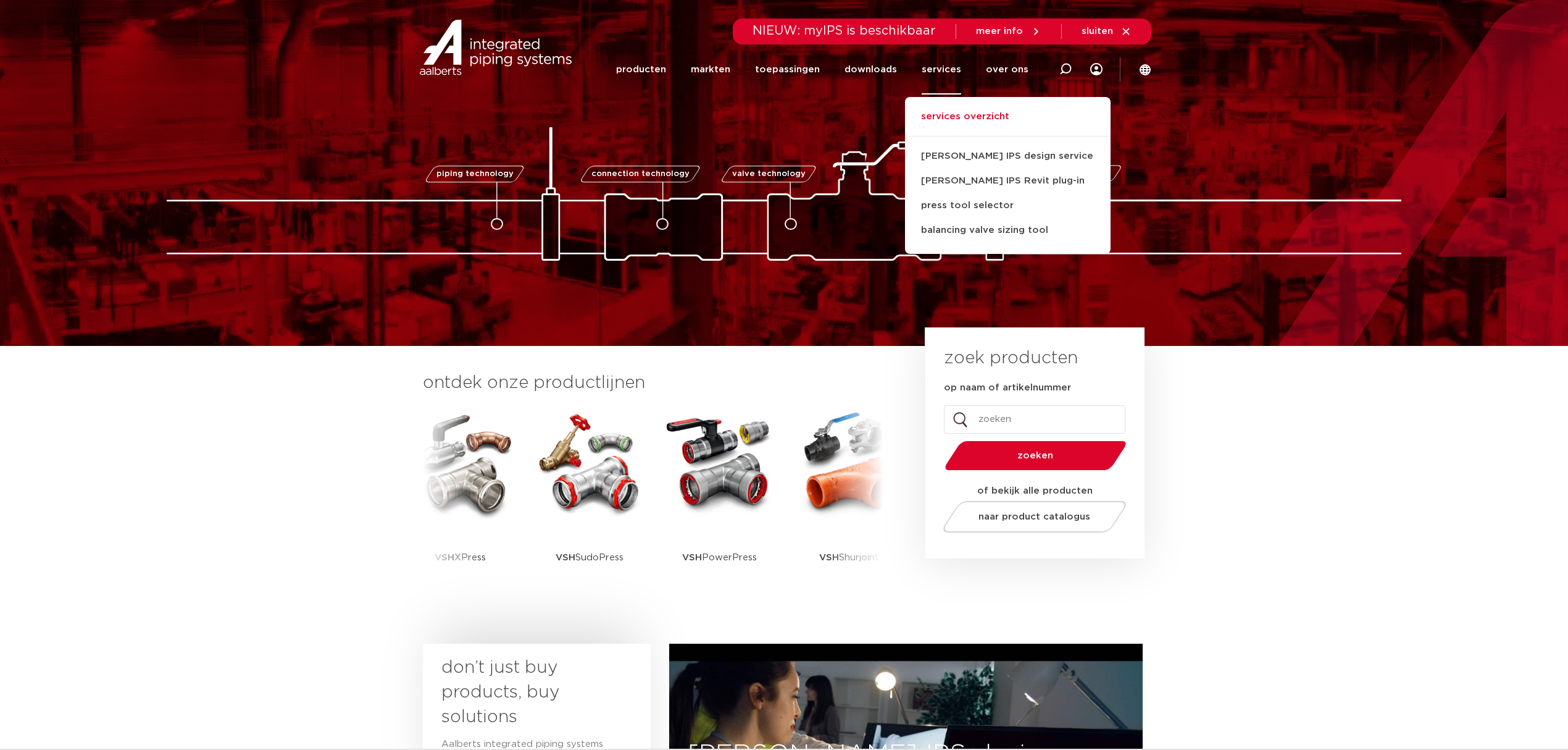
click at [974, 113] on link "services overzicht" at bounding box center [1008, 122] width 206 height 27
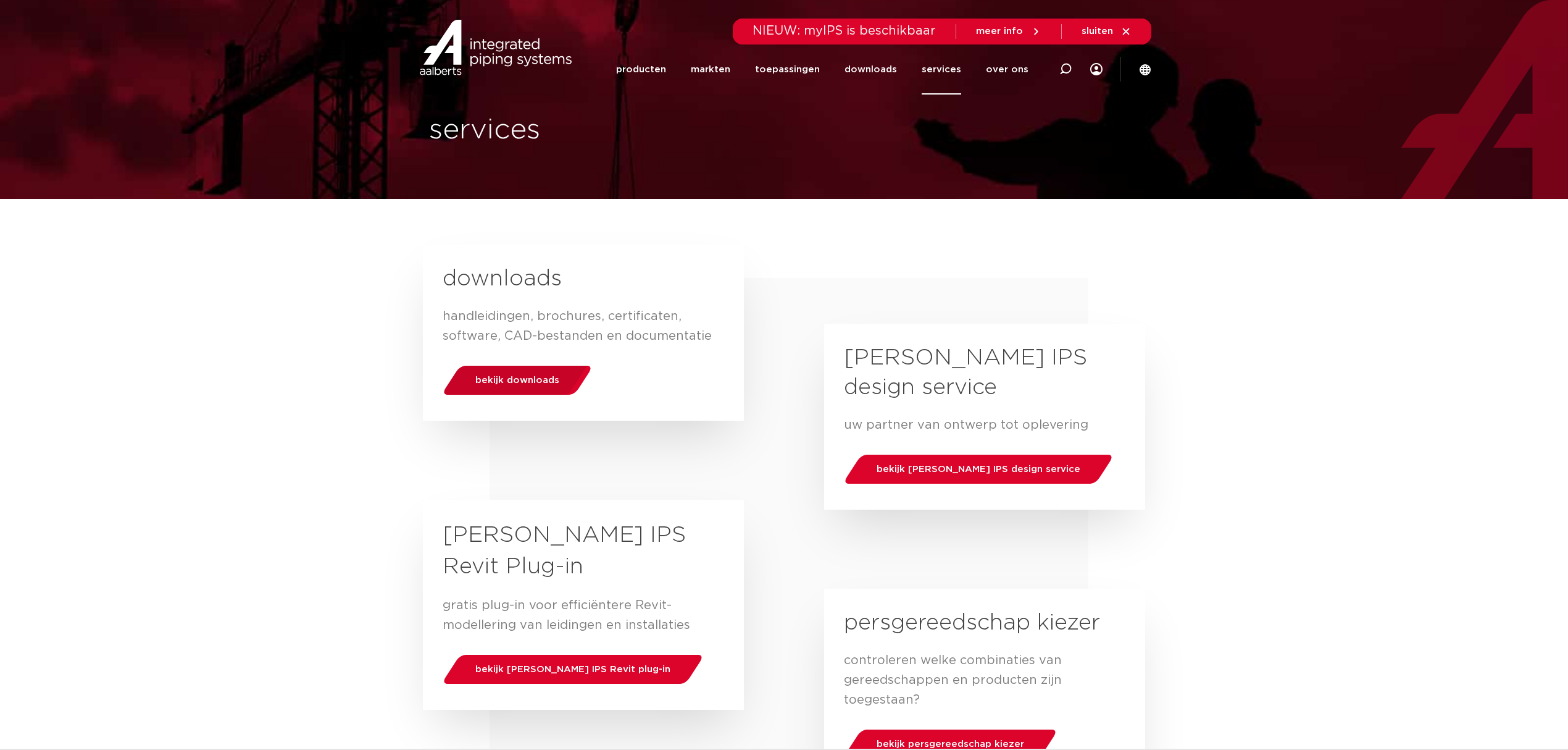
click at [504, 370] on div "bekijk downloads" at bounding box center [517, 380] width 158 height 31
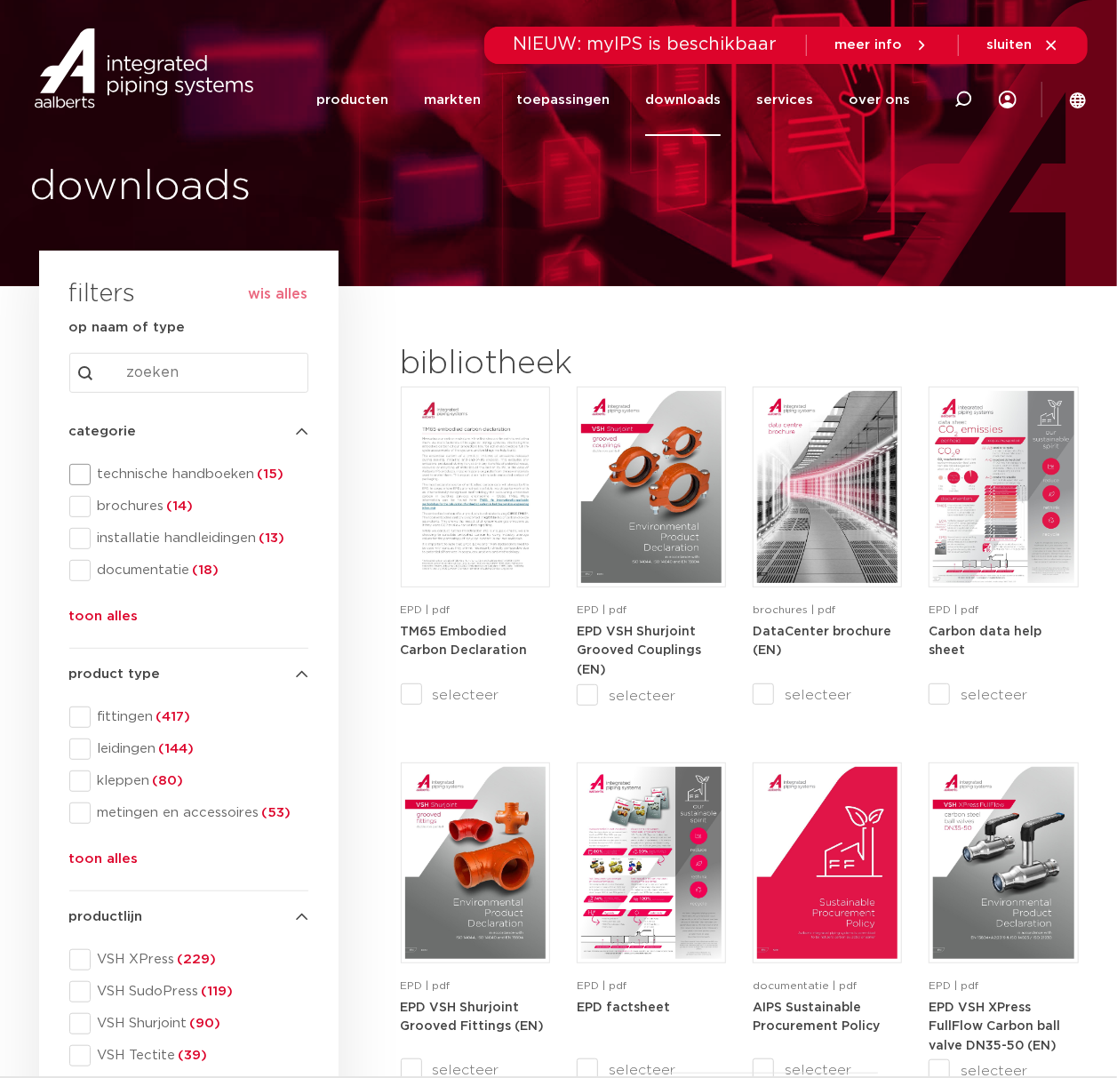
click at [174, 466] on span "technische handboeken (15)" at bounding box center [200, 475] width 218 height 18
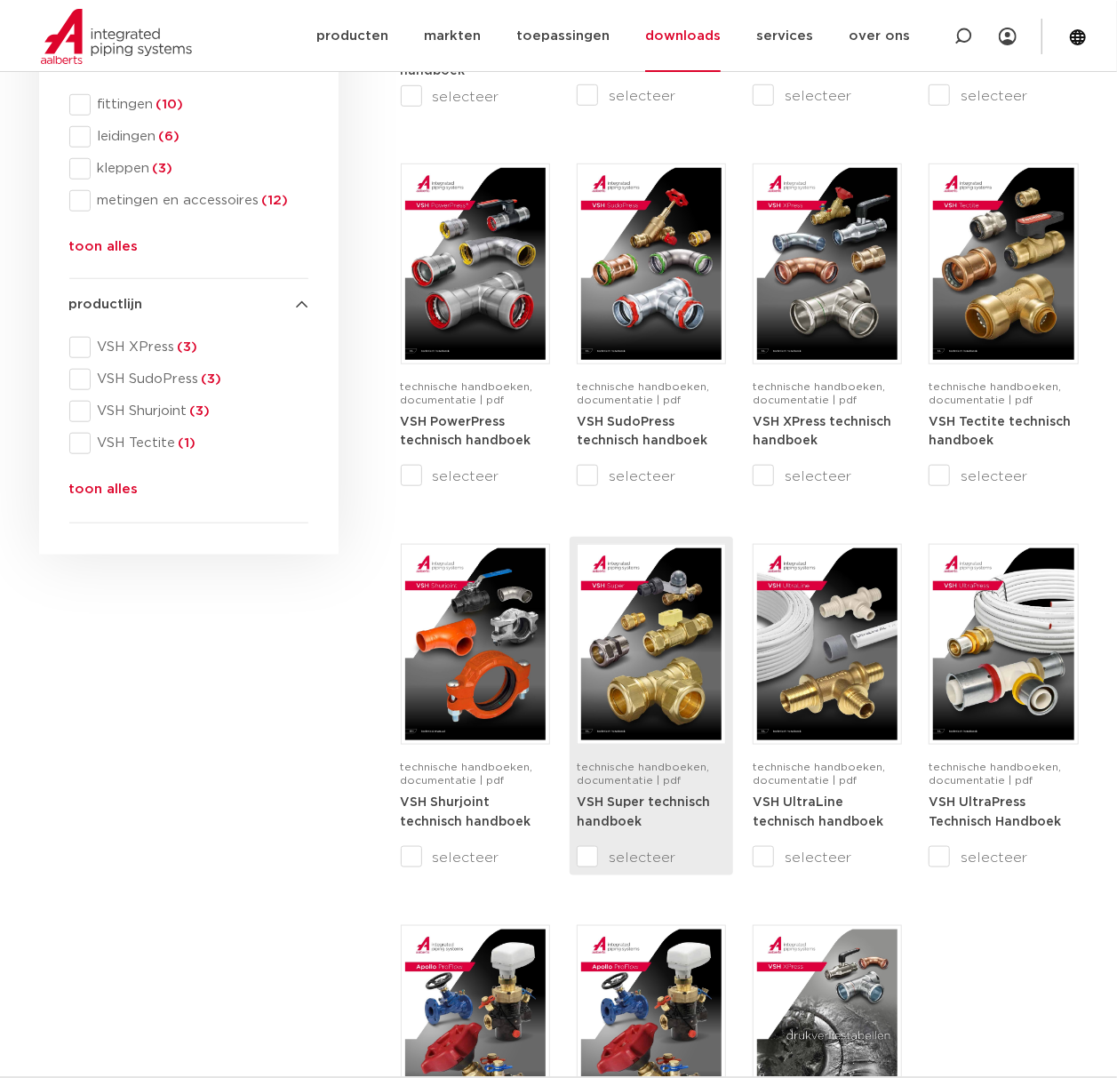
scroll to position [711, 0]
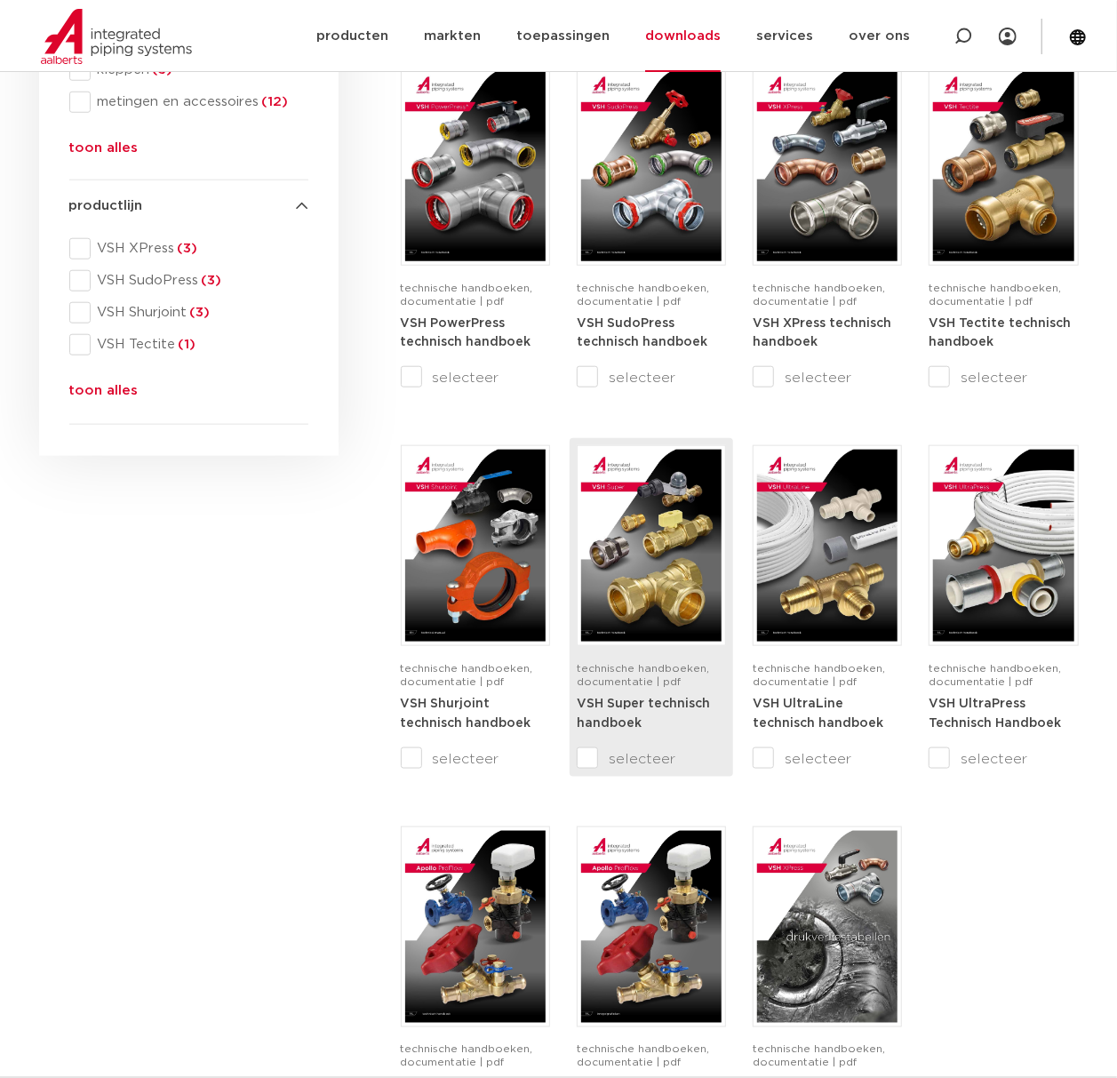
click at [672, 591] on img at bounding box center [651, 546] width 140 height 192
